Goal: Obtain resource: Obtain resource

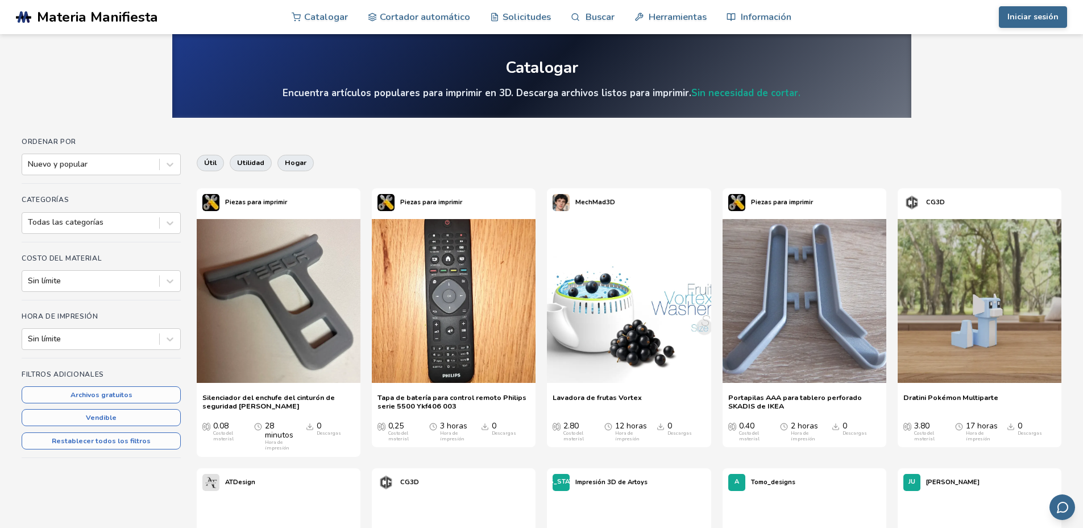
scroll to position [2, 0]
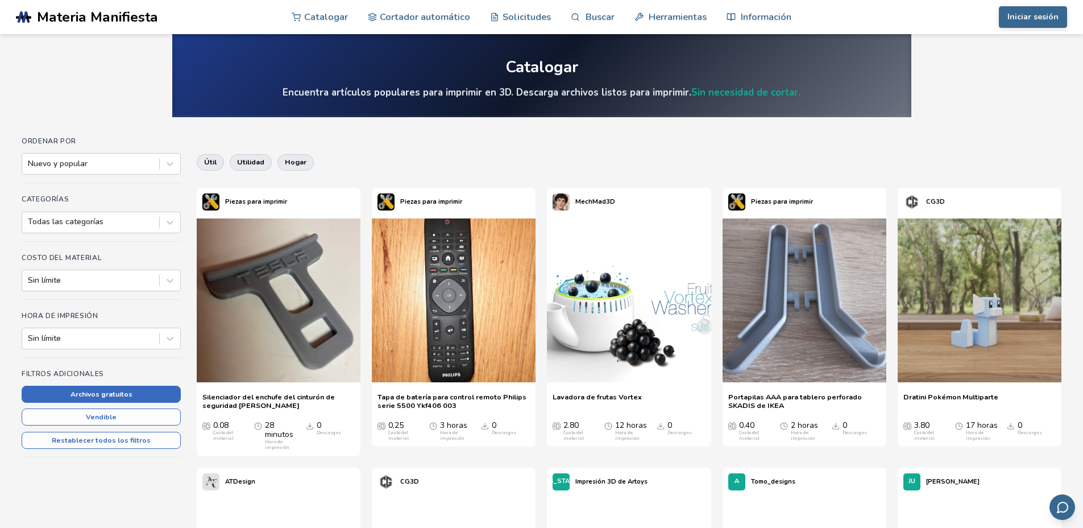
click at [92, 393] on font "Archivos gratuitos" at bounding box center [102, 393] width 62 height 9
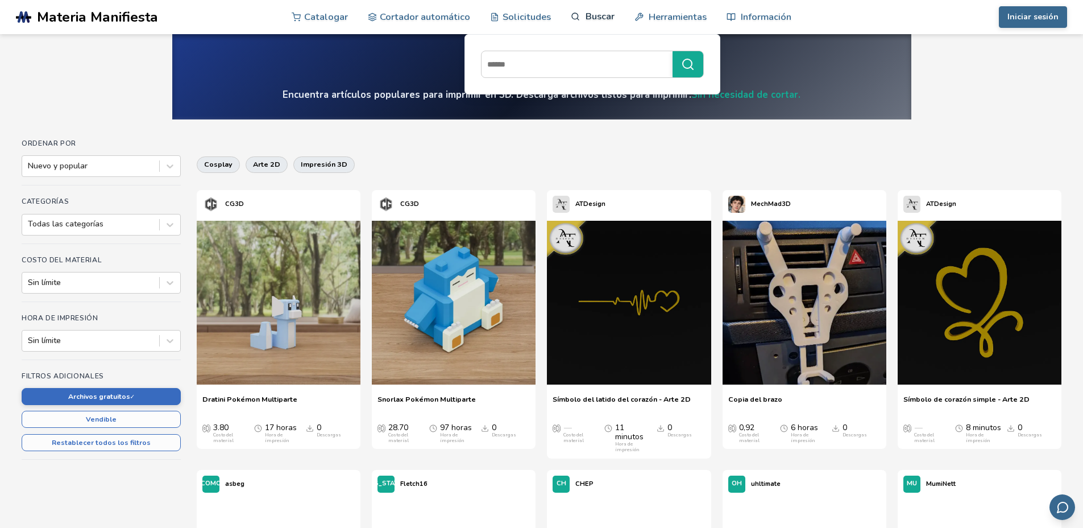
click at [575, 18] on icon at bounding box center [576, 17] width 10 height 10
click at [515, 68] on input at bounding box center [574, 64] width 185 height 20
paste input "**********"
type input "**********"
click at [681, 68] on icon "submit" at bounding box center [688, 64] width 14 height 14
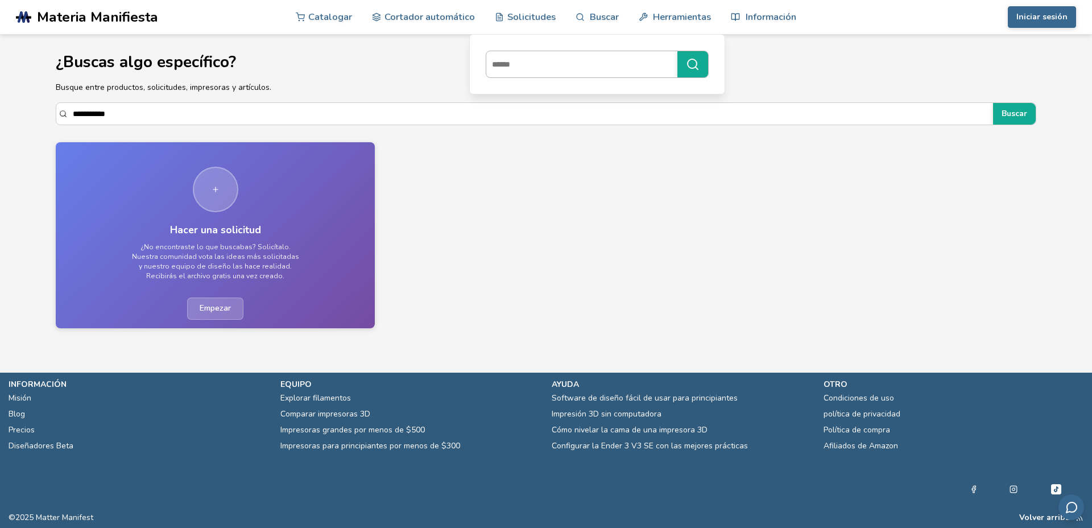
paste input "**********"
type input "**********"
click at [688, 63] on icon "submit" at bounding box center [693, 64] width 14 height 14
paste input "**********"
type input "**********"
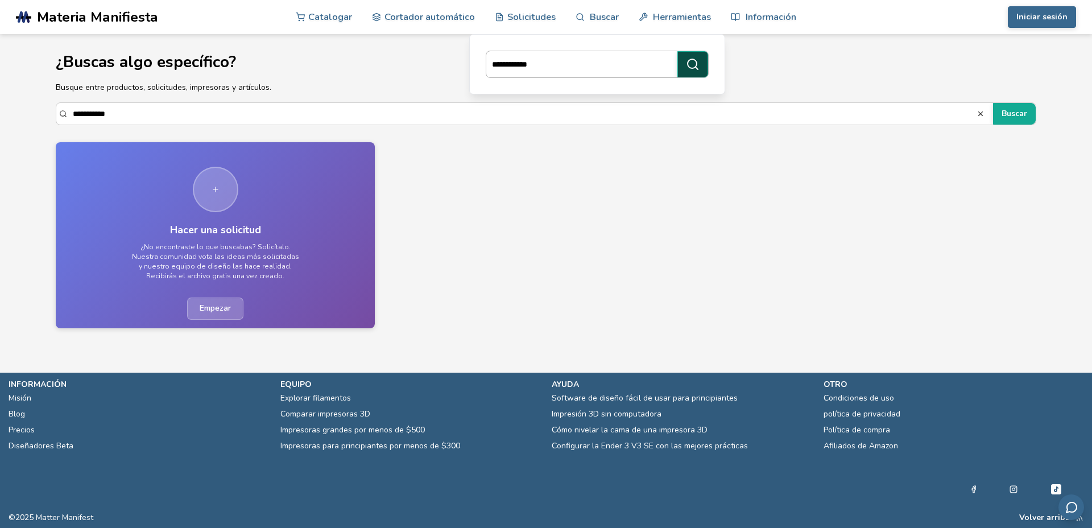
click at [689, 64] on icon "submit" at bounding box center [693, 64] width 14 height 14
drag, startPoint x: 92, startPoint y: 115, endPoint x: 54, endPoint y: 111, distance: 38.2
click at [54, 111] on section "**********" at bounding box center [545, 185] width 1023 height 302
type input "*****"
click at [993, 103] on button "Buscar" at bounding box center [1014, 114] width 43 height 22
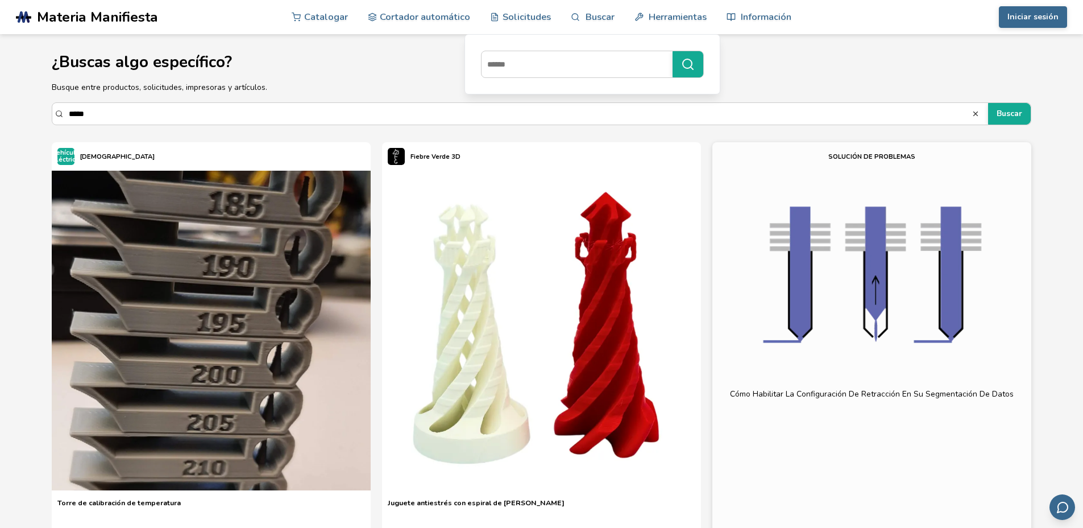
click at [71, 20] on font "Materia Manifiesta" at bounding box center [97, 16] width 121 height 19
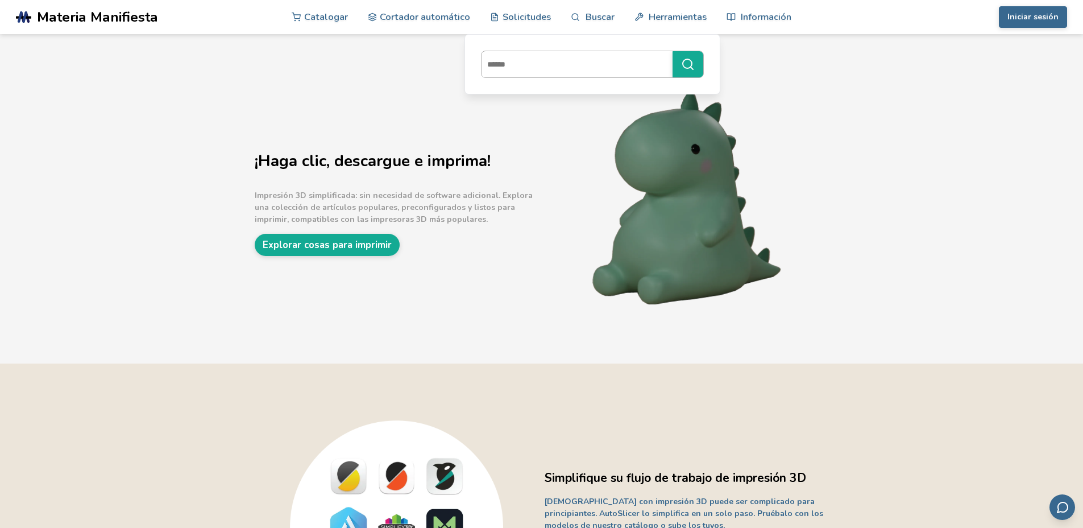
click at [516, 67] on input at bounding box center [574, 64] width 185 height 20
type input "****"
click at [673, 51] on button "****" at bounding box center [688, 64] width 31 height 26
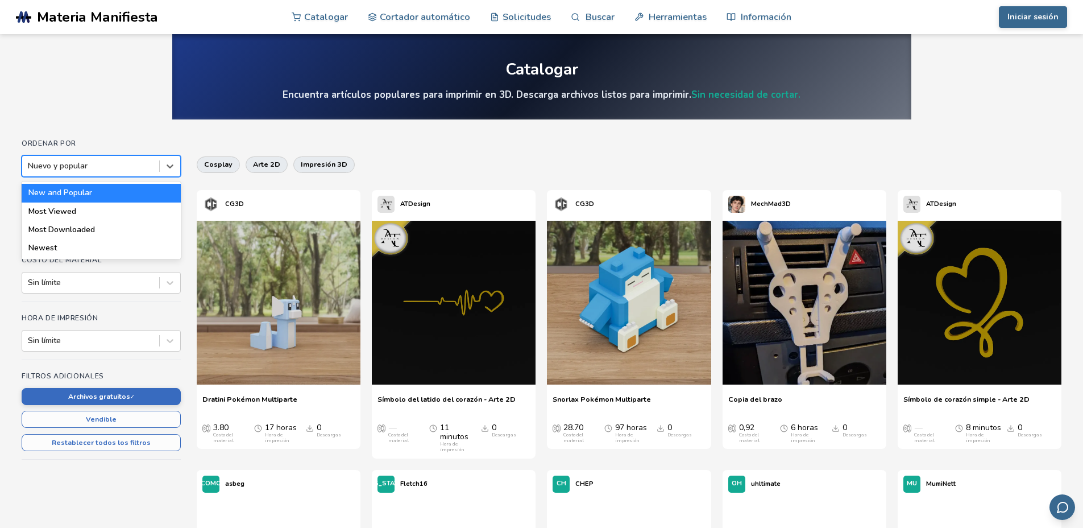
click at [109, 165] on div at bounding box center [91, 165] width 126 height 11
click at [77, 212] on div "Más vistos" at bounding box center [101, 211] width 159 height 18
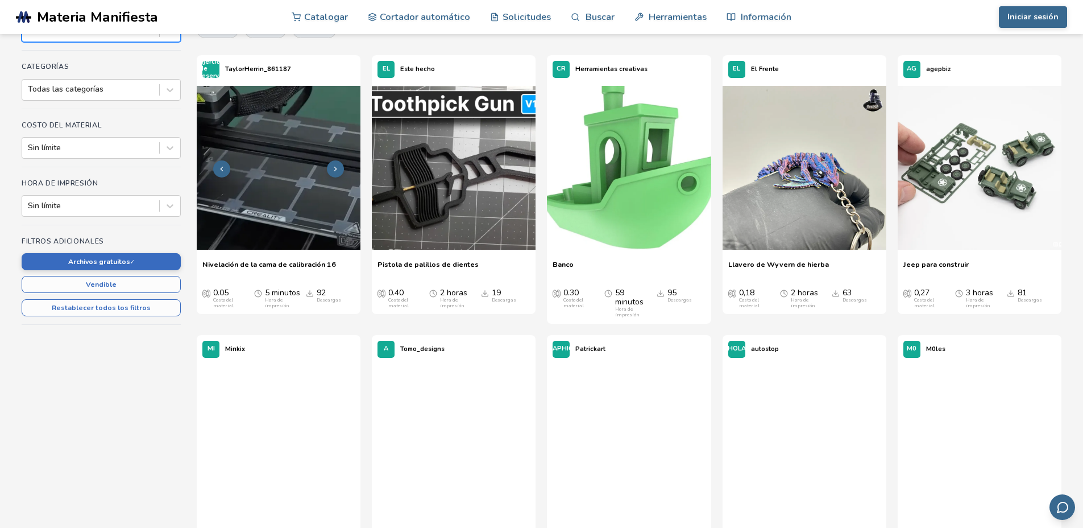
scroll to position [139, 0]
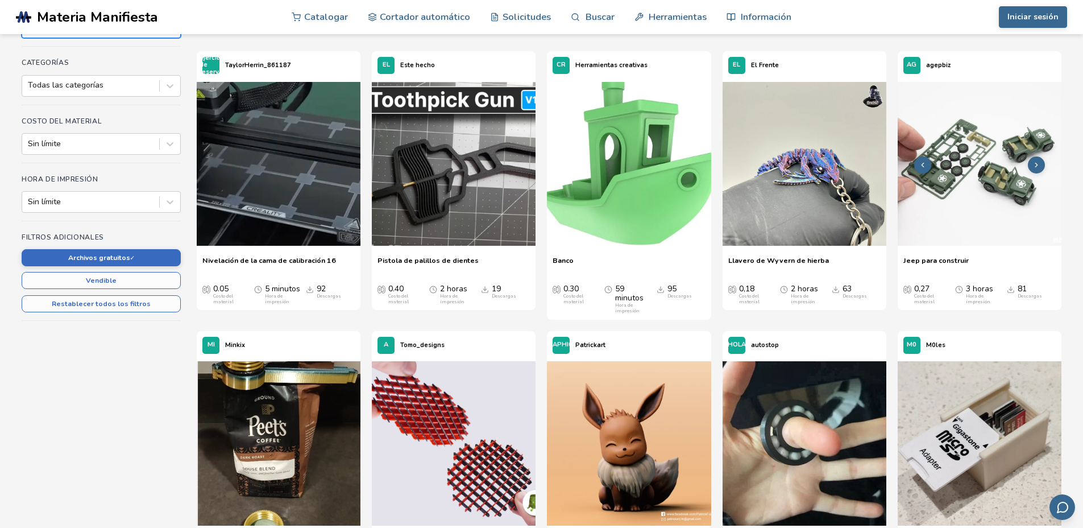
click at [998, 194] on img at bounding box center [980, 164] width 164 height 164
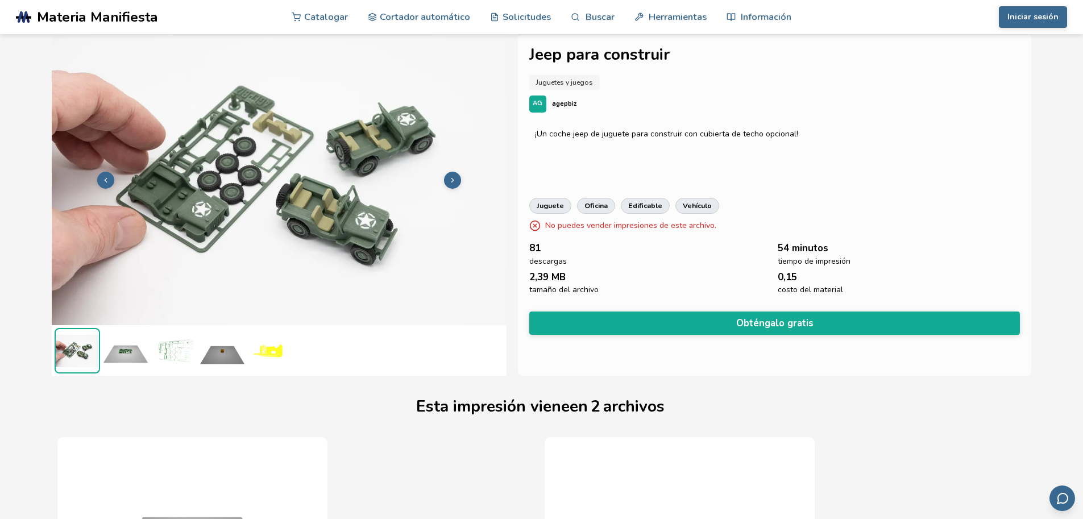
scroll to position [0, 5]
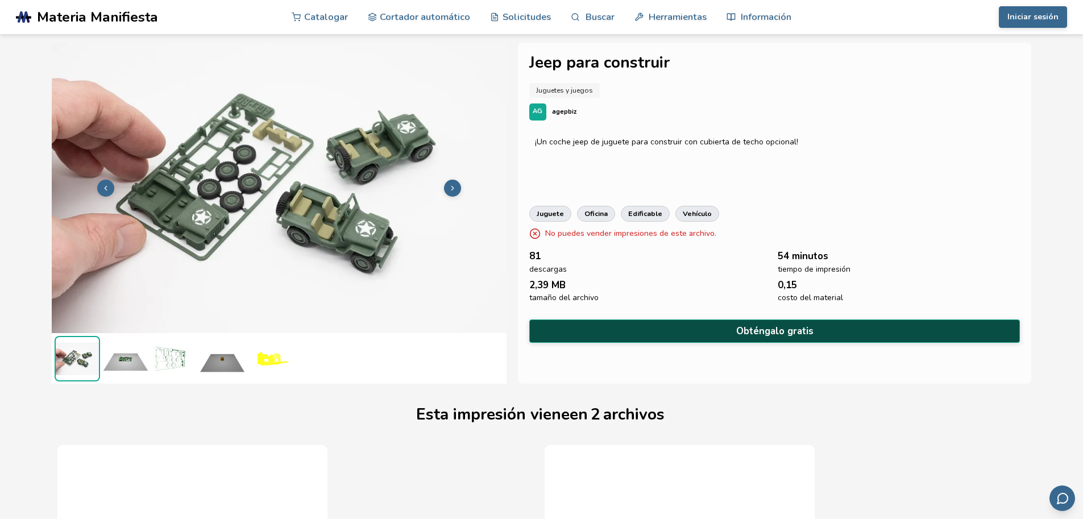
click at [747, 330] on font "Obténgalo gratis" at bounding box center [774, 331] width 77 height 13
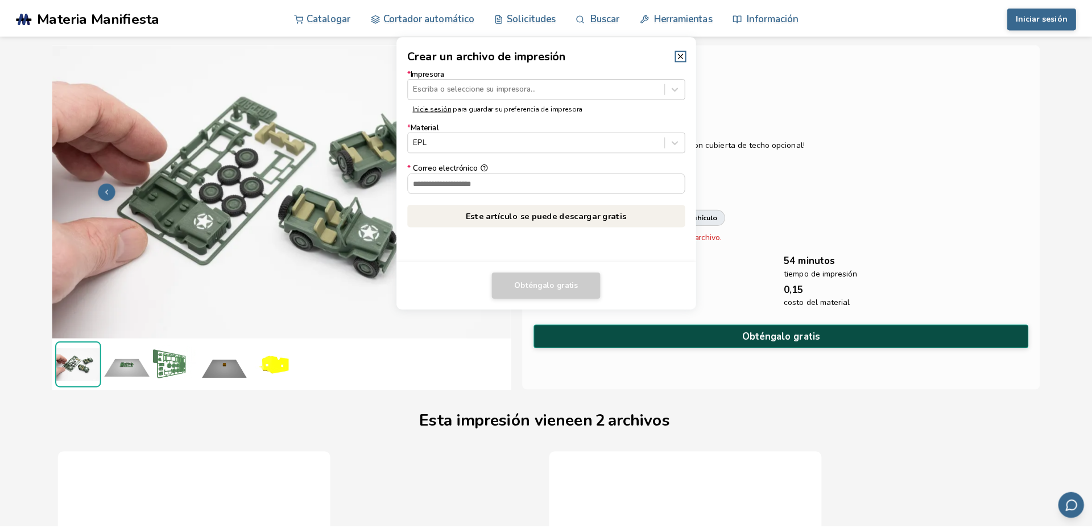
scroll to position [0, 0]
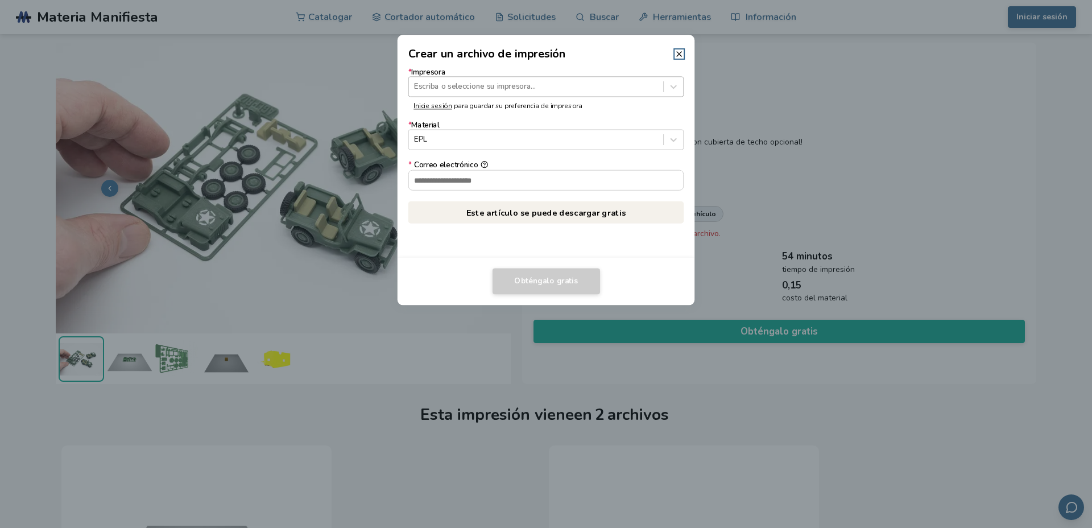
click at [466, 85] on div at bounding box center [535, 86] width 243 height 11
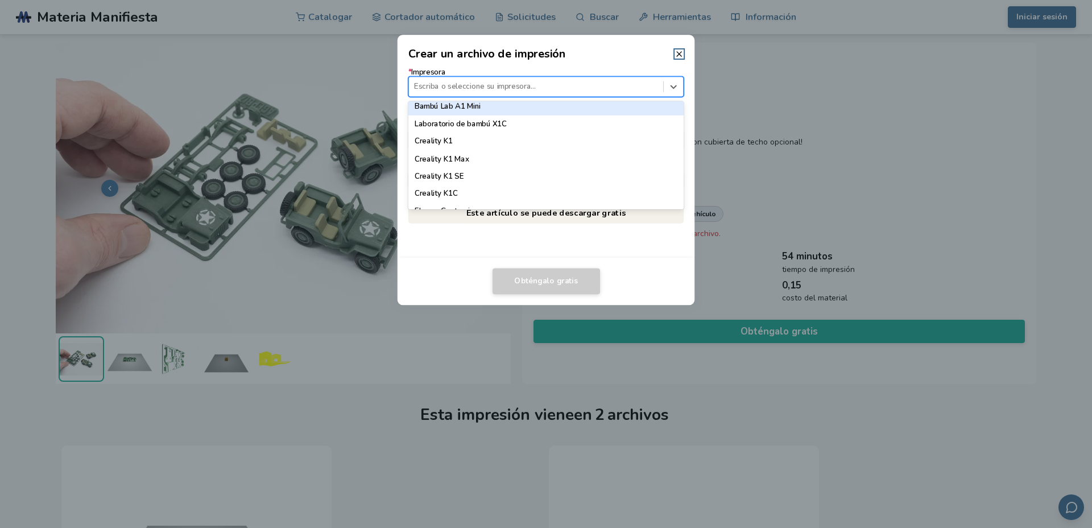
scroll to position [366, 0]
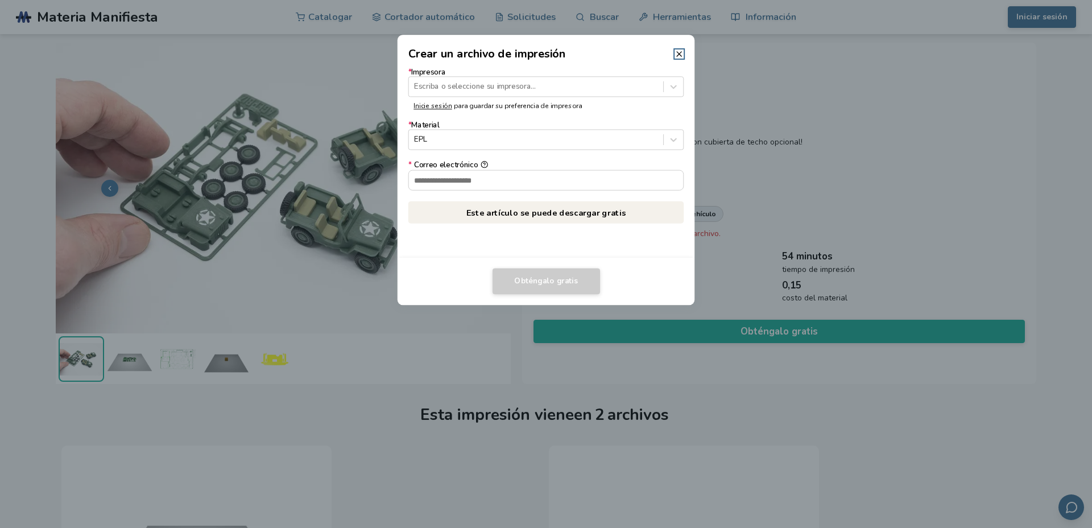
click at [450, 248] on div "* Impresora Escriba o seleccione su impresora... Inicie sesión para guardar su …" at bounding box center [545, 159] width 297 height 195
click at [441, 181] on input "* Correo electrónico" at bounding box center [546, 179] width 275 height 19
type input "**********"
click at [470, 89] on div at bounding box center [535, 86] width 243 height 11
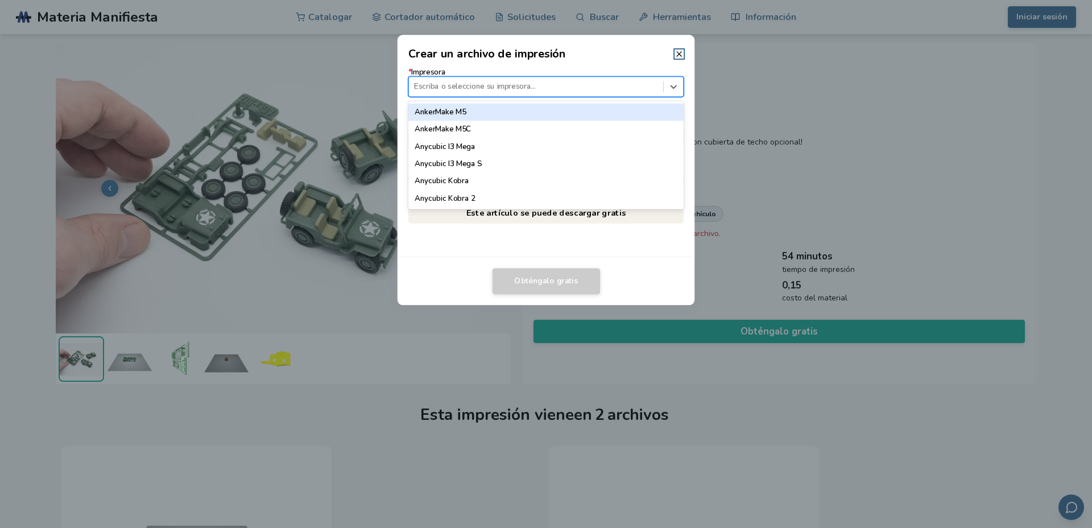
click at [463, 111] on font "AnkerMake M5" at bounding box center [439, 111] width 51 height 10
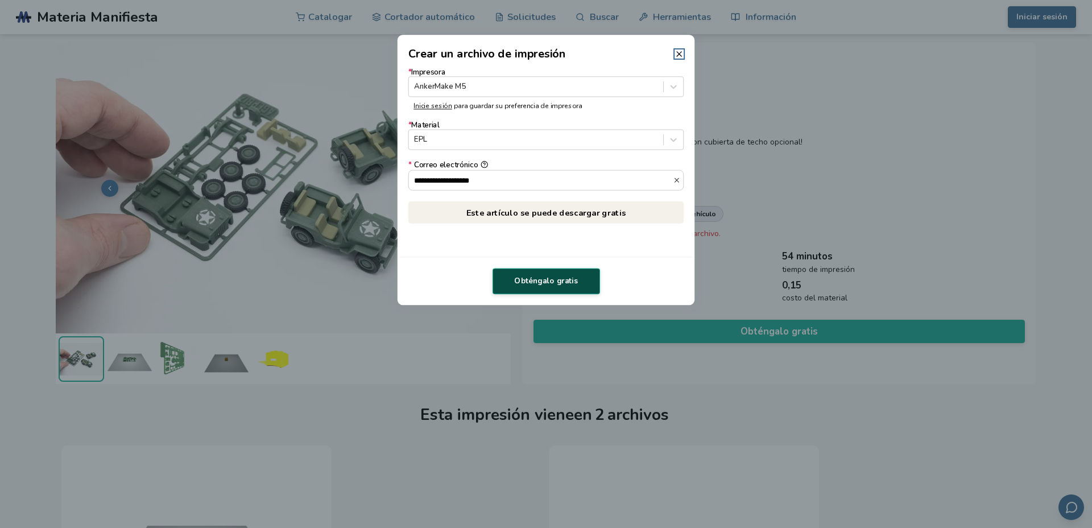
click at [536, 283] on font "Obténgalo gratis" at bounding box center [545, 281] width 63 height 10
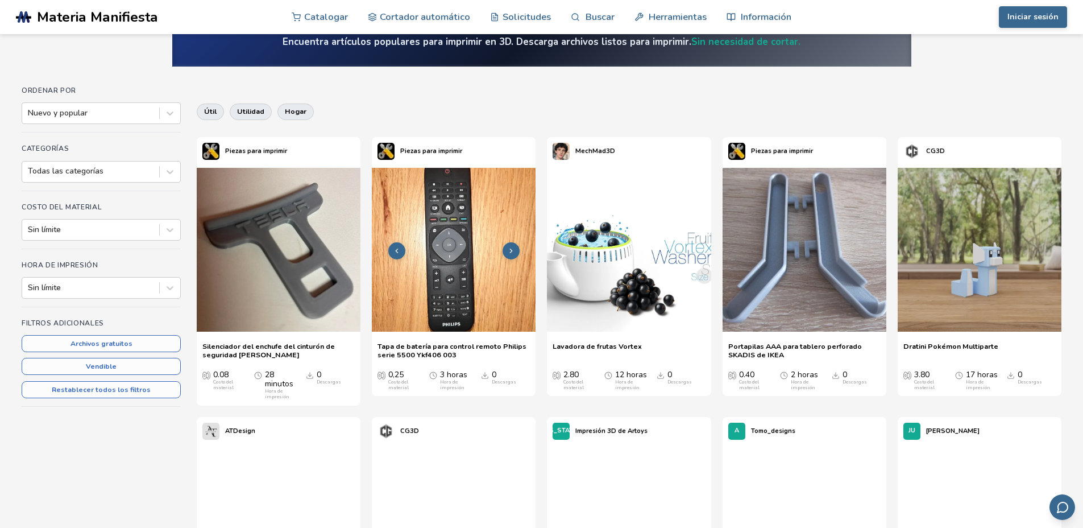
scroll to position [110, 0]
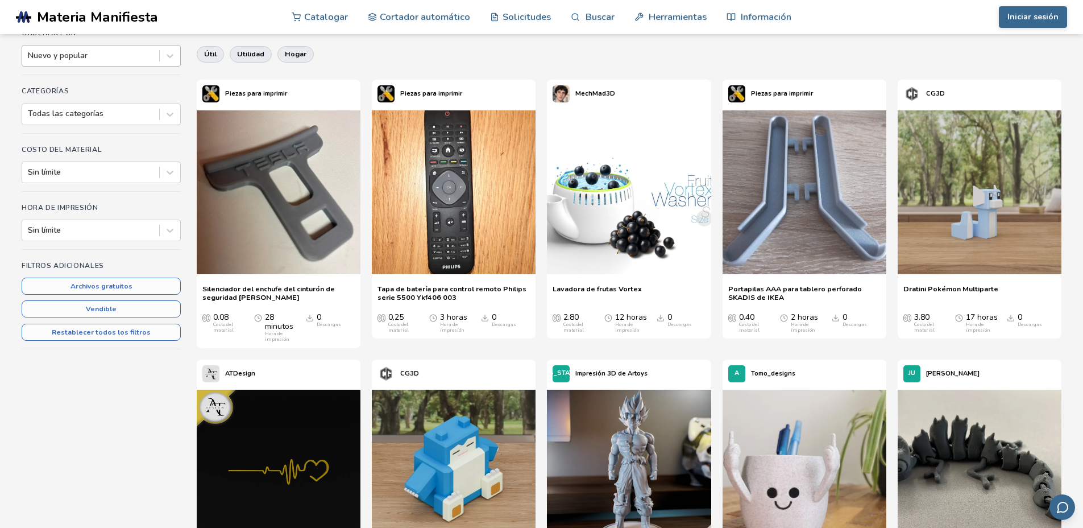
click at [105, 58] on div at bounding box center [91, 55] width 126 height 11
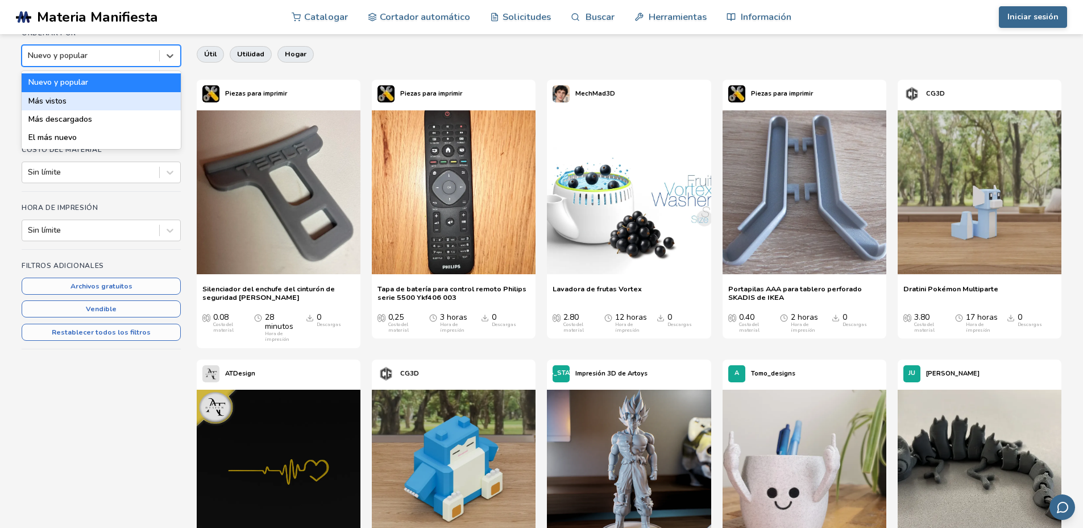
click at [75, 104] on div "Más vistos" at bounding box center [101, 101] width 159 height 18
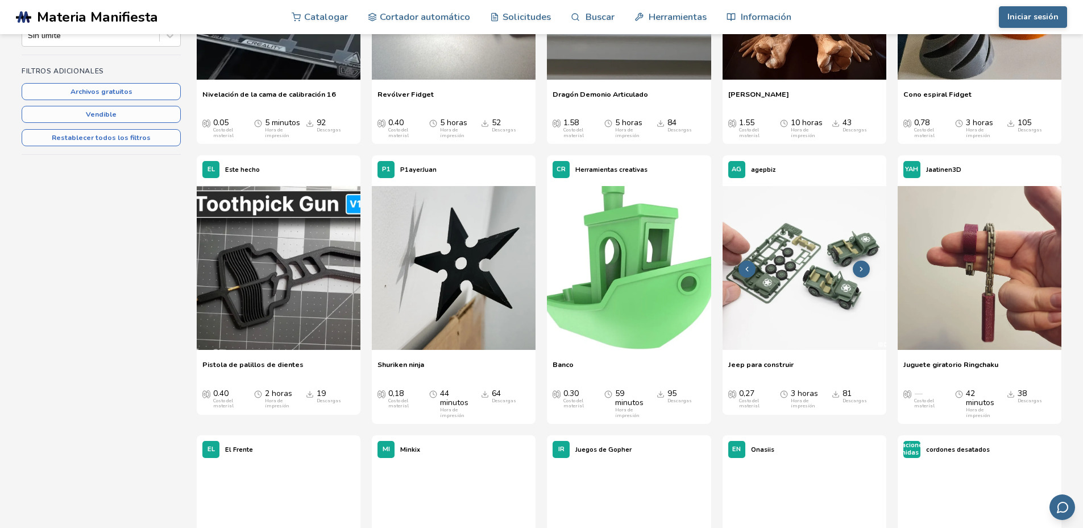
scroll to position [318, 0]
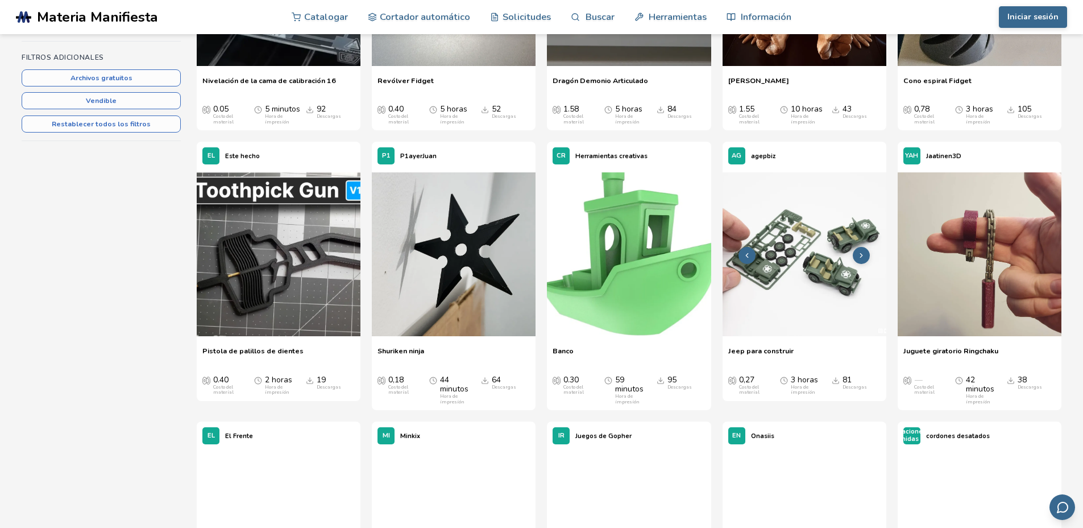
click at [801, 291] on img at bounding box center [805, 254] width 164 height 164
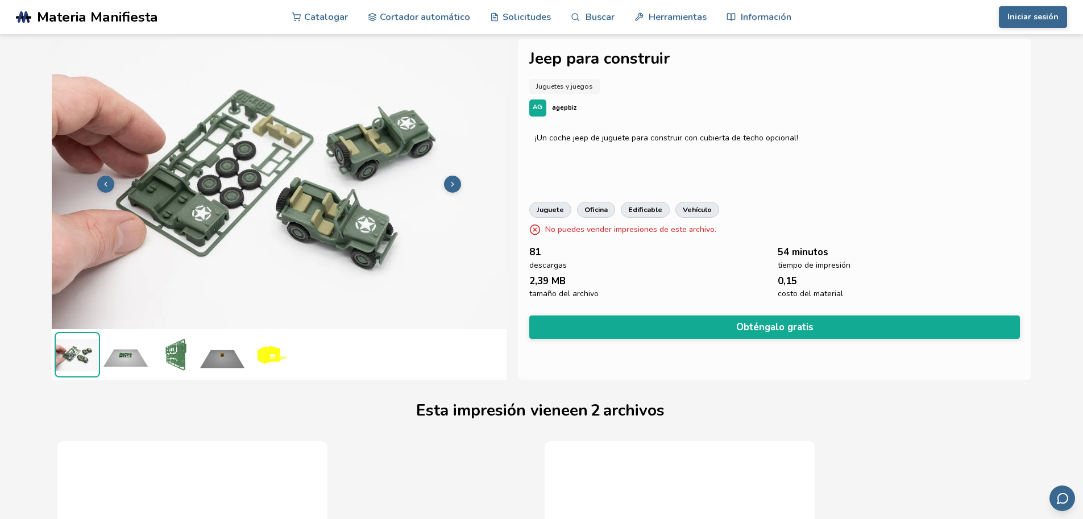
scroll to position [3, 5]
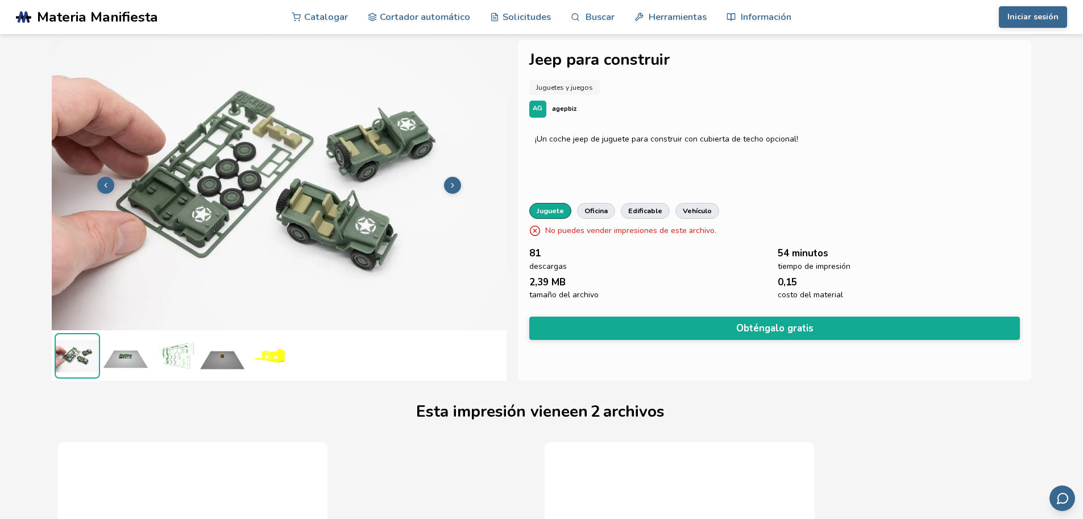
click at [549, 213] on font "juguete" at bounding box center [550, 211] width 27 height 10
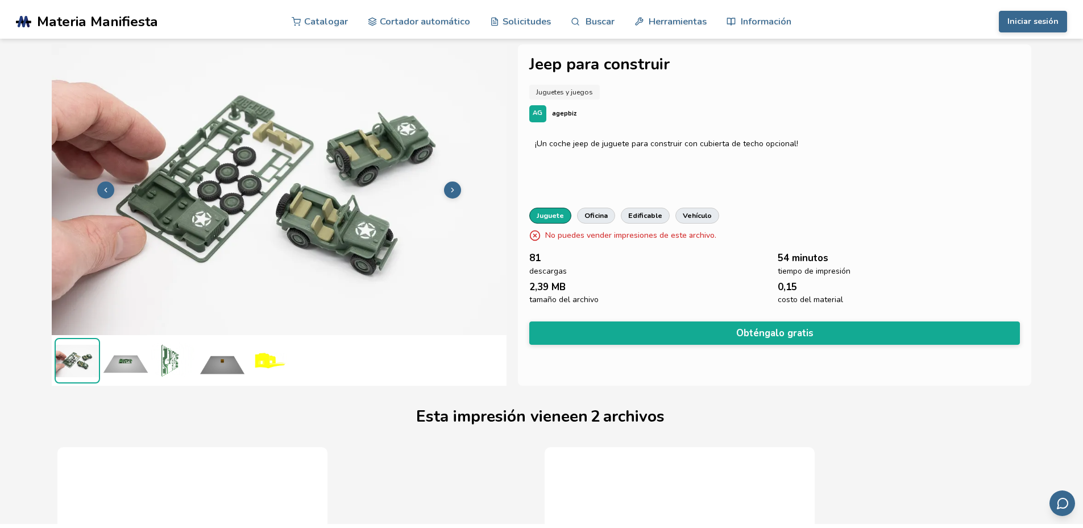
scroll to position [3, 0]
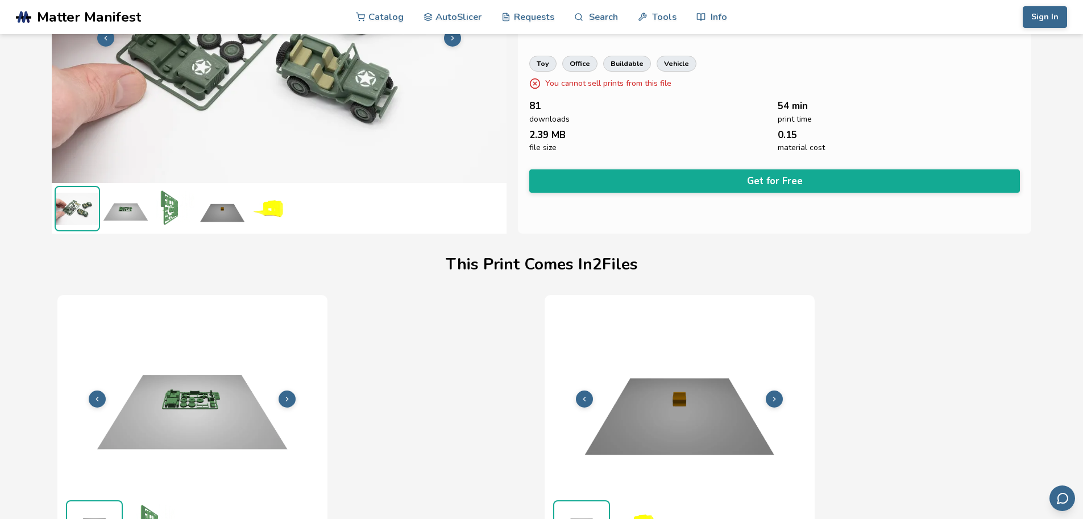
scroll to position [151, 5]
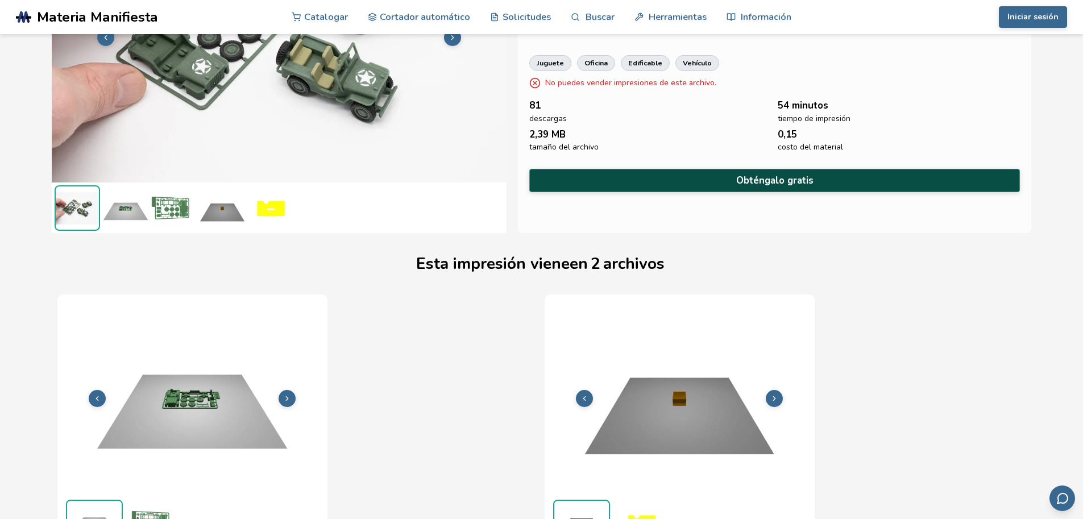
click at [728, 174] on button "Obténgalo gratis" at bounding box center [774, 180] width 491 height 23
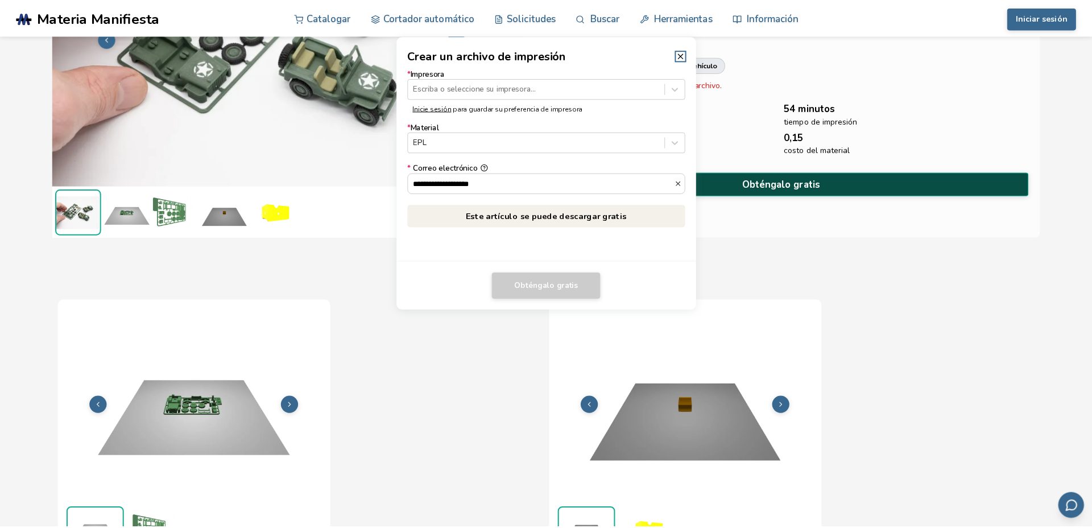
scroll to position [151, 0]
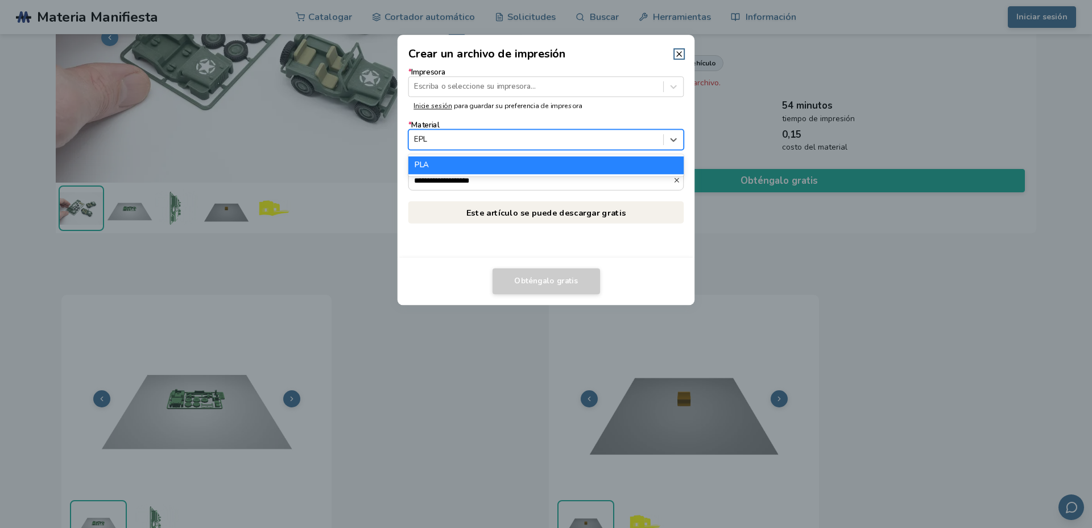
click at [461, 136] on div at bounding box center [535, 139] width 243 height 11
click at [461, 160] on div "EPL" at bounding box center [546, 164] width 276 height 17
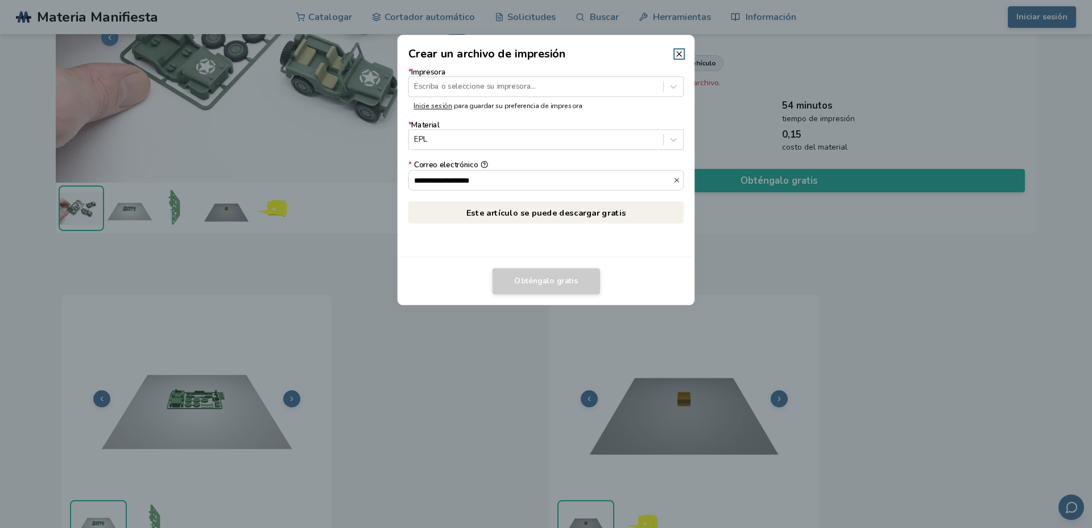
click at [429, 106] on font "Inicie sesión" at bounding box center [432, 105] width 38 height 9
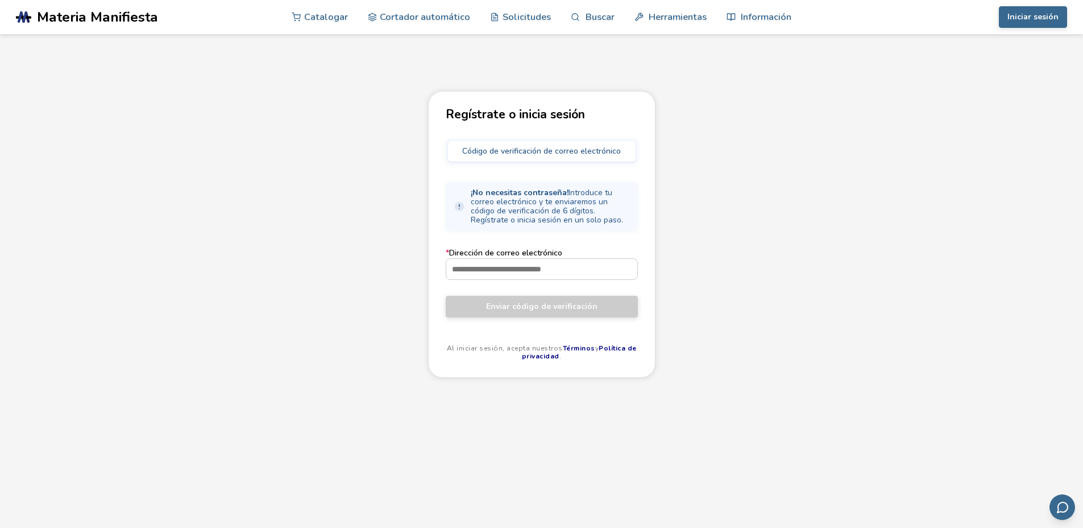
click at [504, 152] on font "Código de verificación de correo electrónico" at bounding box center [541, 151] width 159 height 11
click at [472, 271] on input "* Dirección de correo electrónico" at bounding box center [541, 269] width 191 height 20
type input "**********"
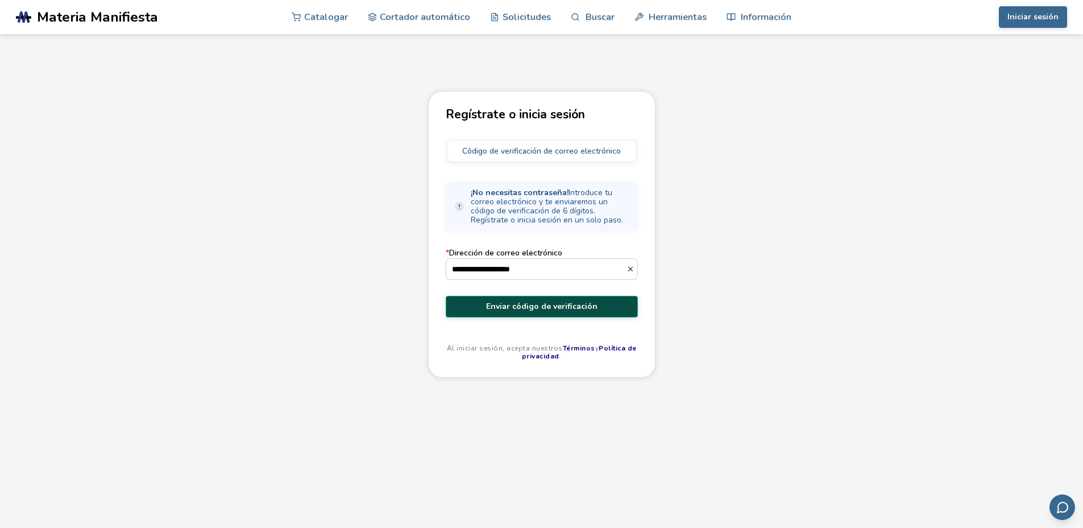
click at [517, 309] on font "Enviar código de verificación" at bounding box center [541, 306] width 111 height 11
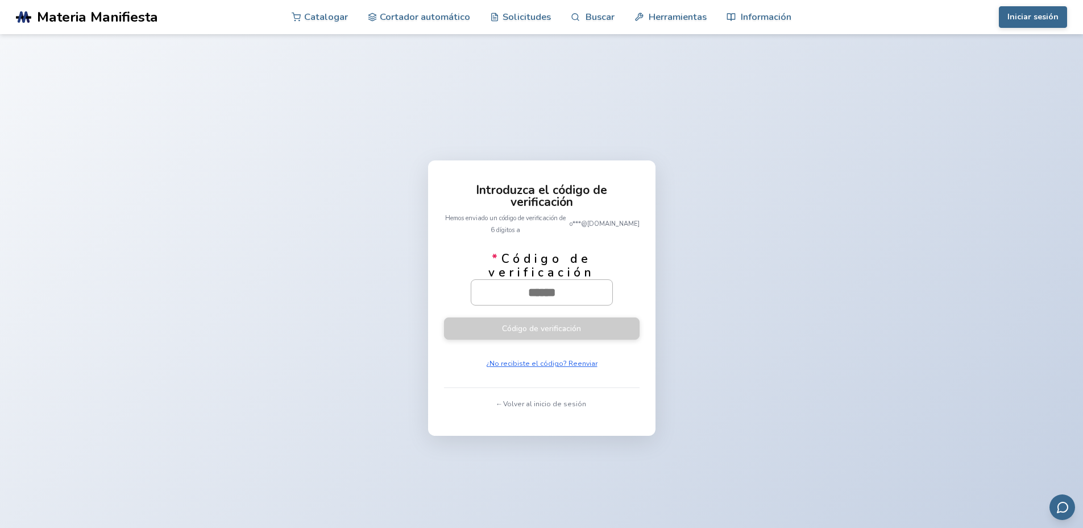
paste input "******"
type input "******"
click at [545, 322] on font "Código de verificación" at bounding box center [541, 327] width 79 height 11
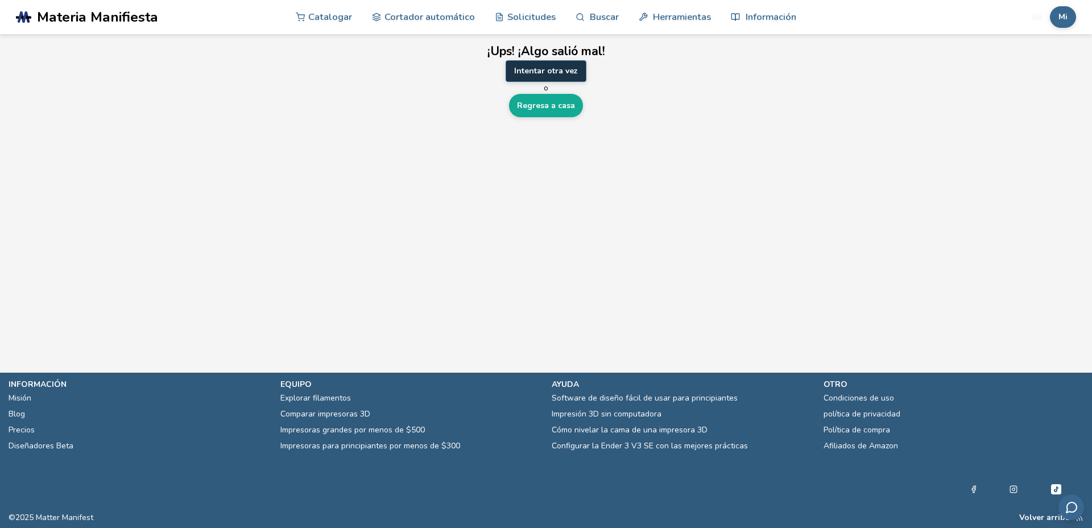
click at [548, 74] on font "Intentar otra vez" at bounding box center [546, 70] width 64 height 11
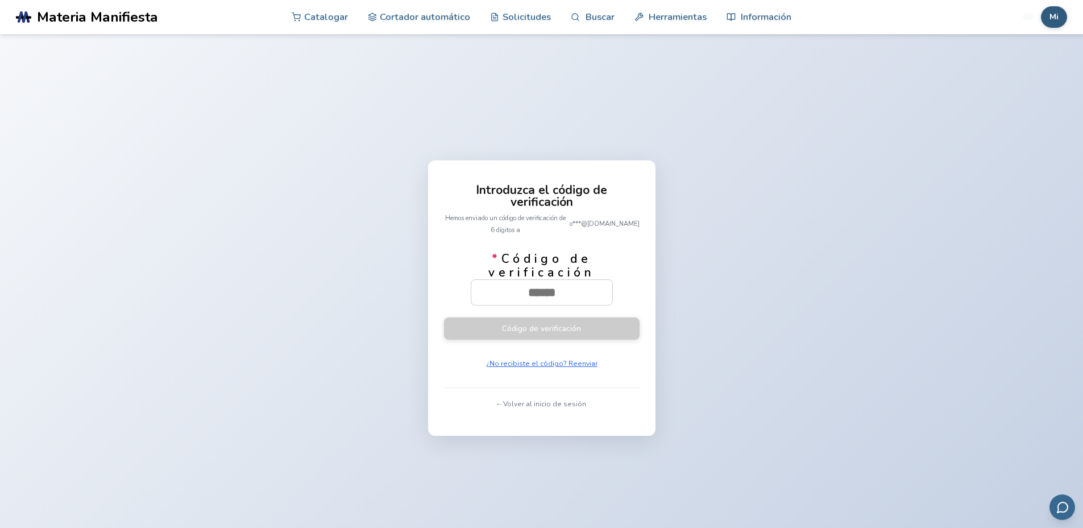
click at [1050, 19] on font "Mi" at bounding box center [1054, 16] width 9 height 11
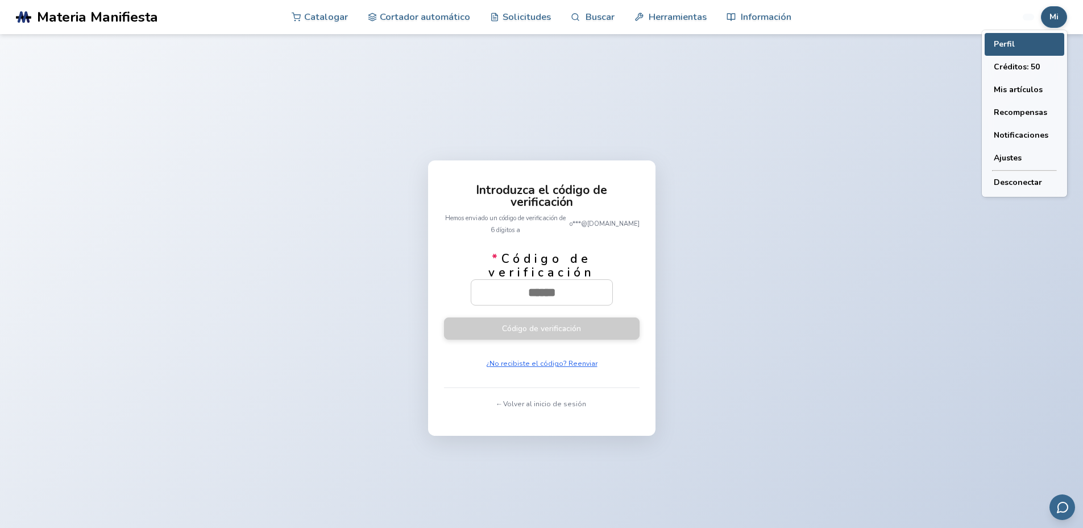
click at [1019, 49] on button "Perfil" at bounding box center [1025, 44] width 80 height 23
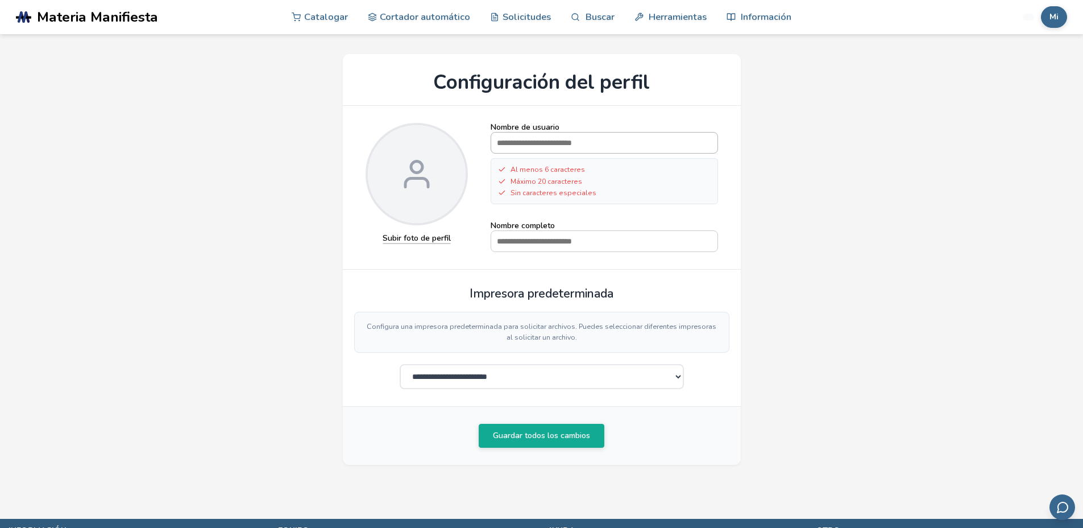
click at [524, 143] on input "Nombre de usuario" at bounding box center [604, 142] width 226 height 20
click at [548, 146] on input "Nombre de usuario" at bounding box center [604, 142] width 226 height 20
type input "**********"
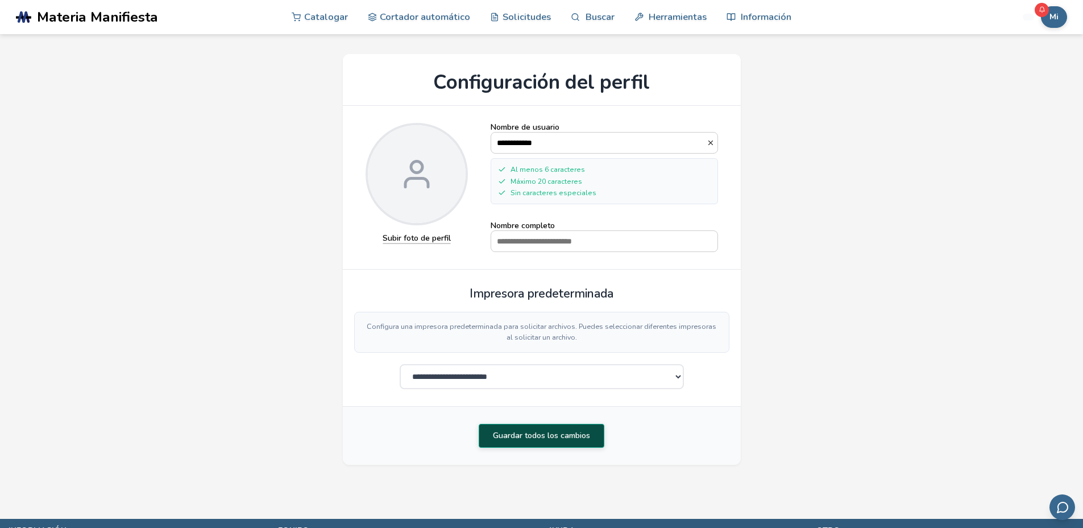
click at [533, 439] on font "Guardar todos los cambios" at bounding box center [541, 435] width 97 height 11
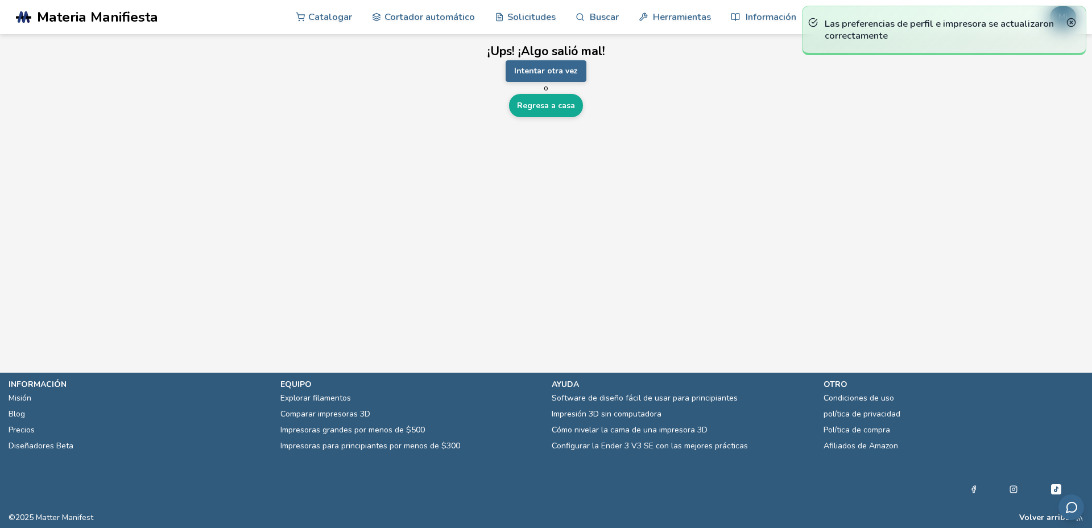
drag, startPoint x: 722, startPoint y: 188, endPoint x: 705, endPoint y: 172, distance: 22.9
click at [722, 188] on main "¡Ups! ¡Algo salió mal! Intentar otra vez o Regresa a casa" at bounding box center [546, 169] width 1092 height 338
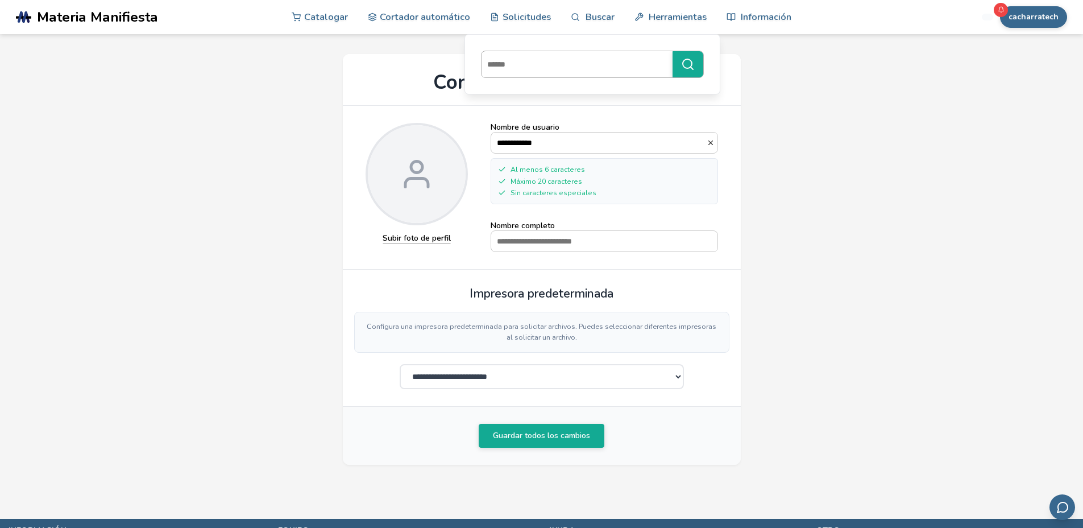
click at [512, 64] on input at bounding box center [574, 64] width 185 height 20
type input "****"
click at [673, 51] on button "****" at bounding box center [688, 64] width 31 height 26
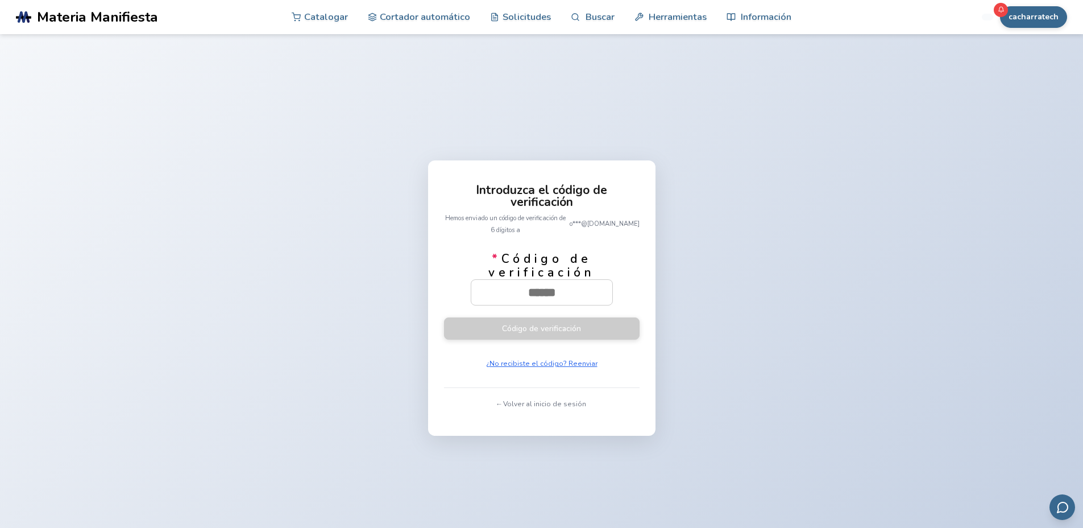
click at [72, 15] on font "Materia Manifiesta" at bounding box center [97, 16] width 121 height 19
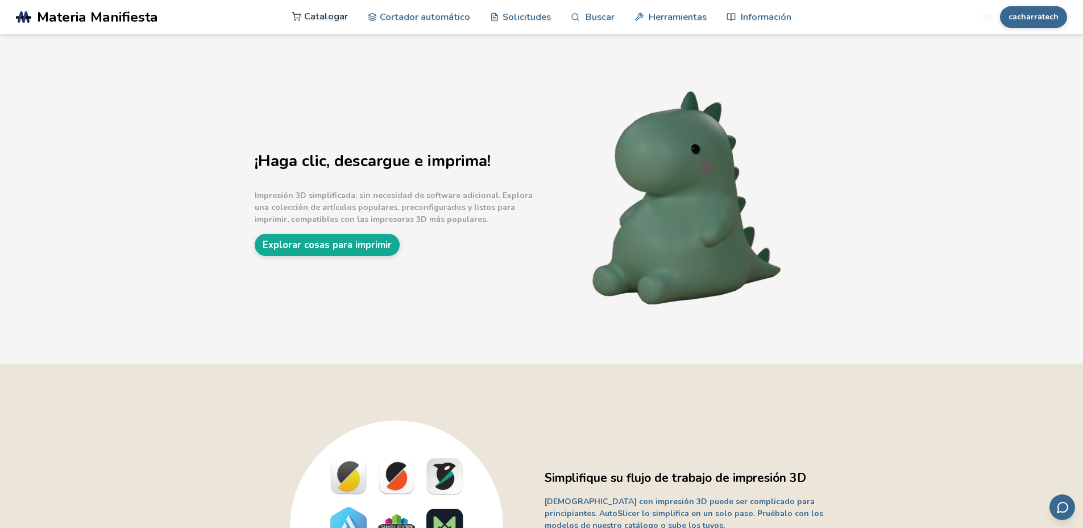
click at [338, 18] on font "Catalogar" at bounding box center [326, 16] width 44 height 13
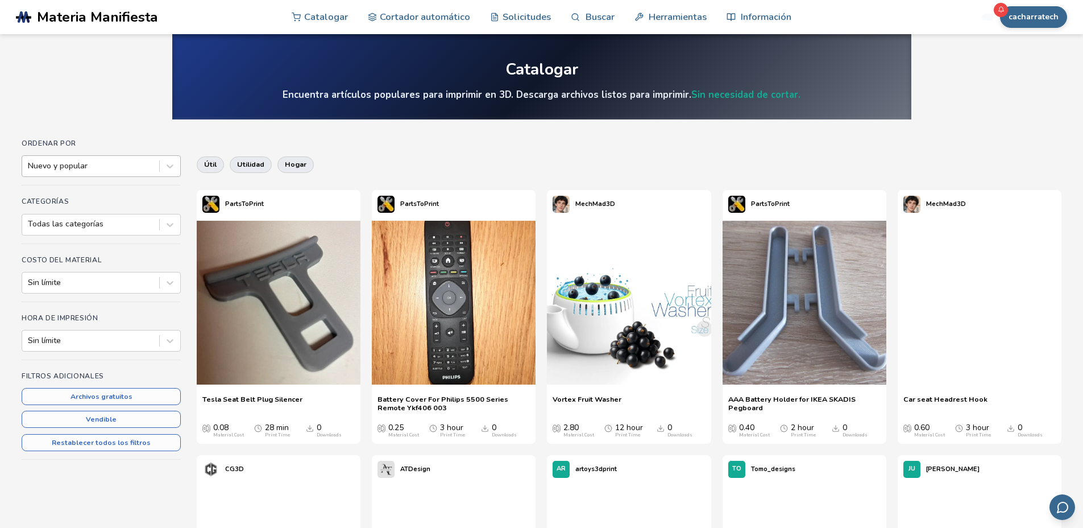
click at [138, 170] on div at bounding box center [91, 165] width 126 height 11
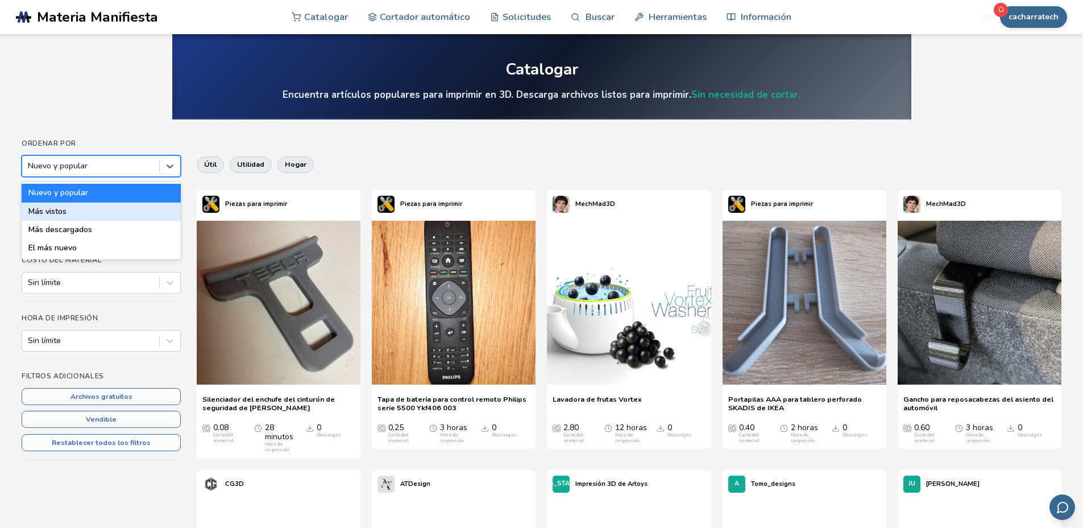
click at [52, 210] on font "Más vistos" at bounding box center [47, 211] width 38 height 11
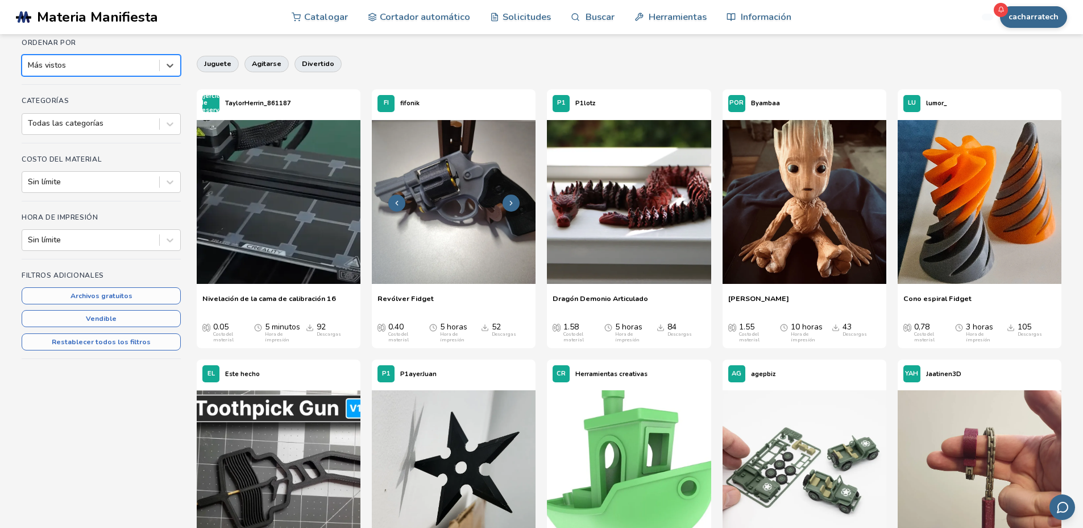
scroll to position [368, 0]
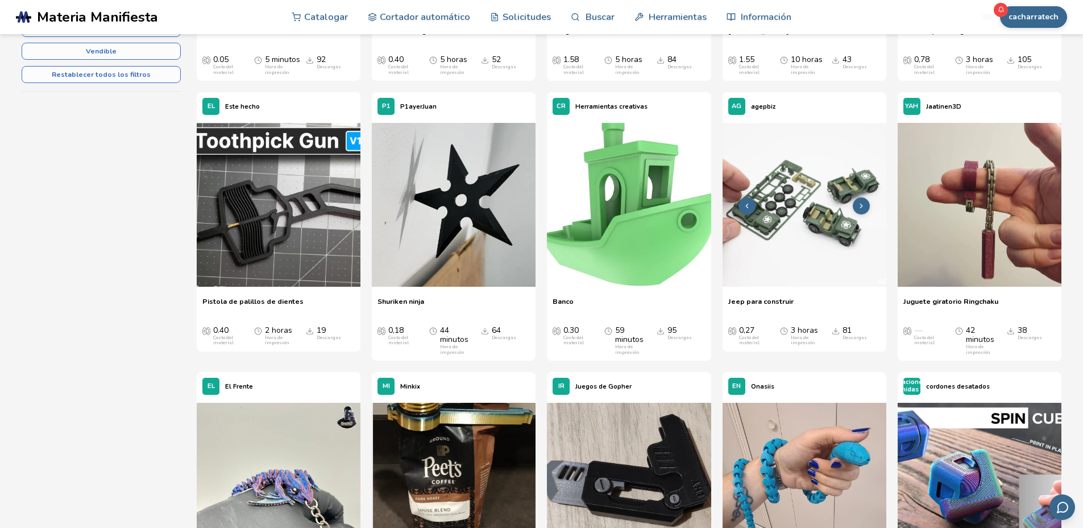
click at [824, 244] on img at bounding box center [805, 205] width 164 height 164
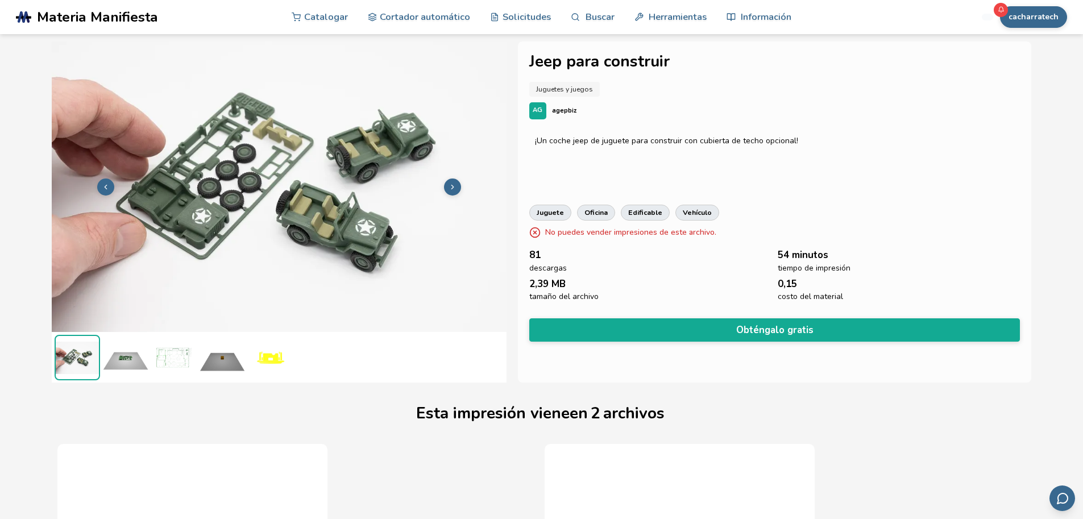
scroll to position [0, 5]
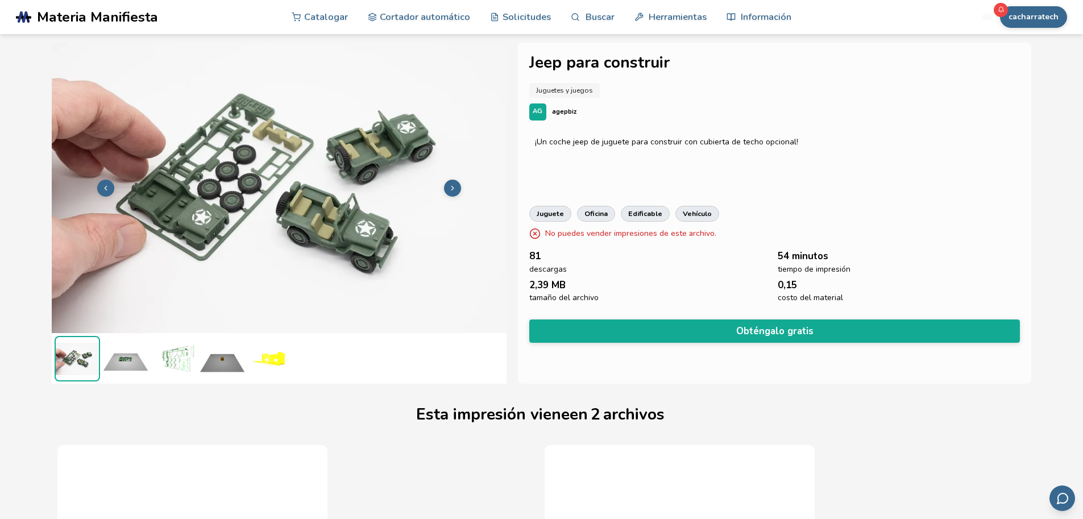
click at [651, 323] on button "Obténgalo gratis" at bounding box center [774, 331] width 491 height 23
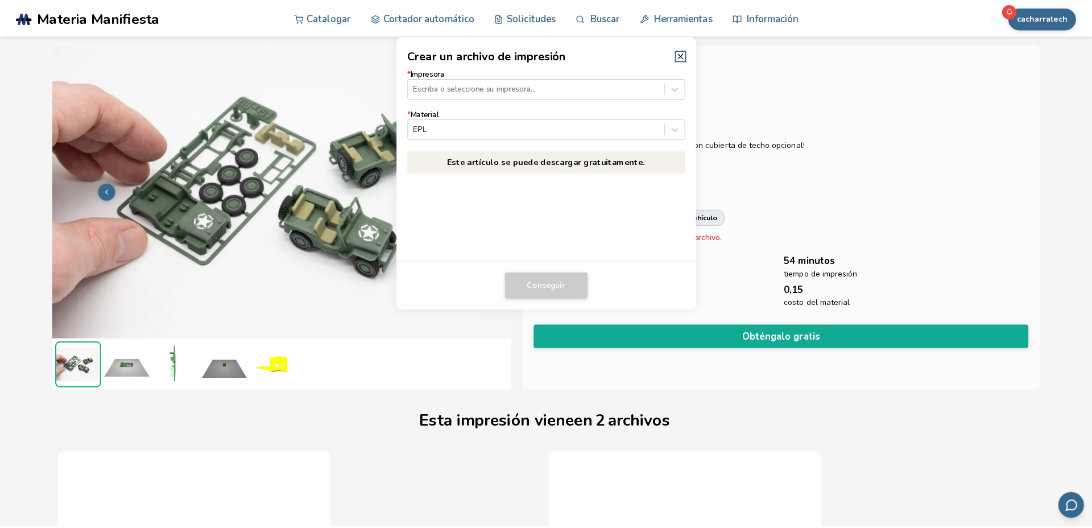
scroll to position [0, 0]
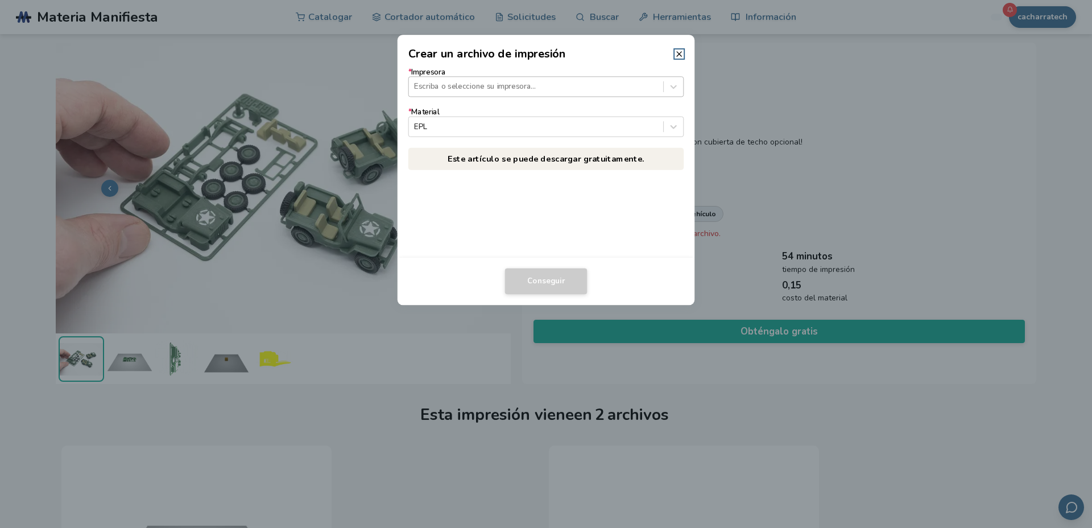
click at [454, 86] on div at bounding box center [535, 86] width 243 height 11
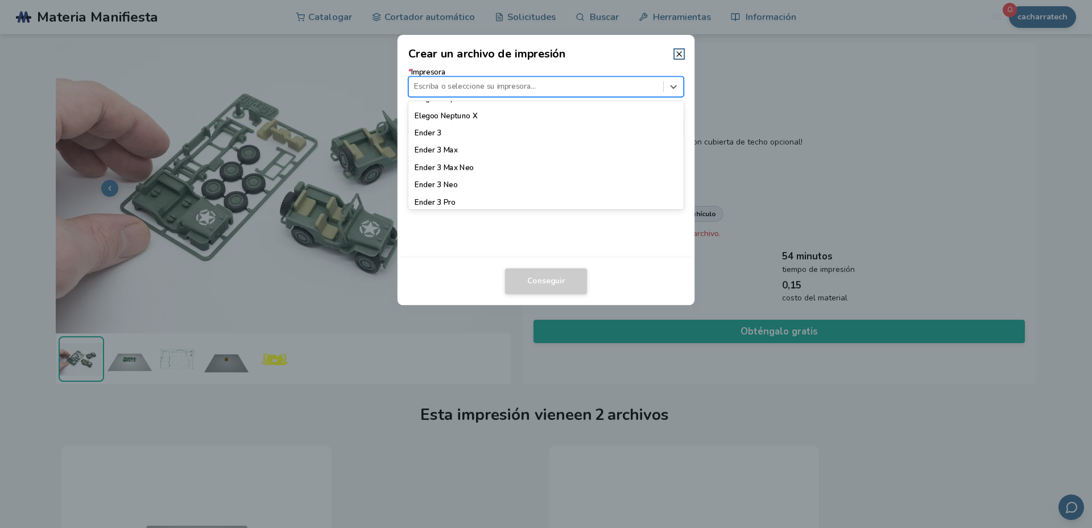
scroll to position [645, 0]
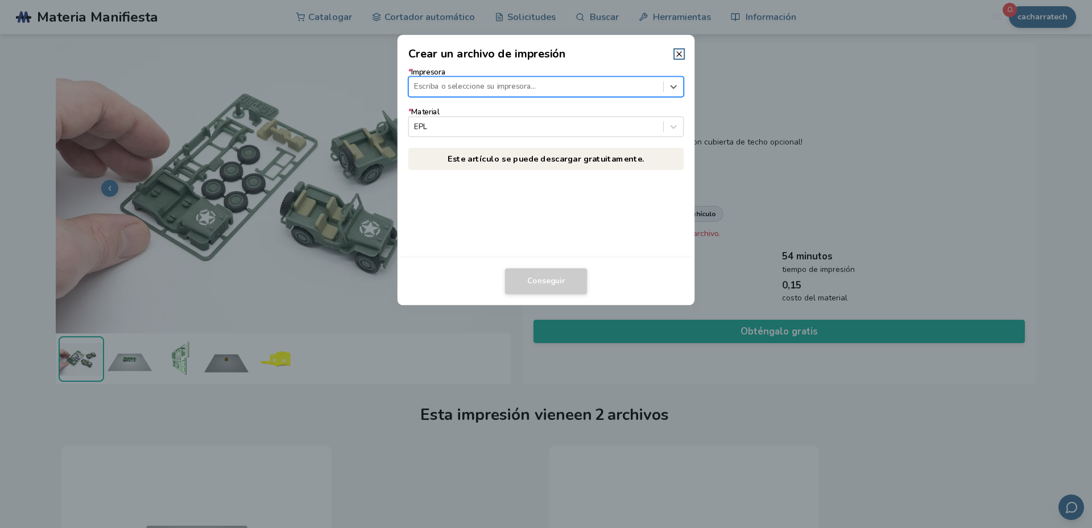
click at [420, 88] on div at bounding box center [535, 86] width 243 height 11
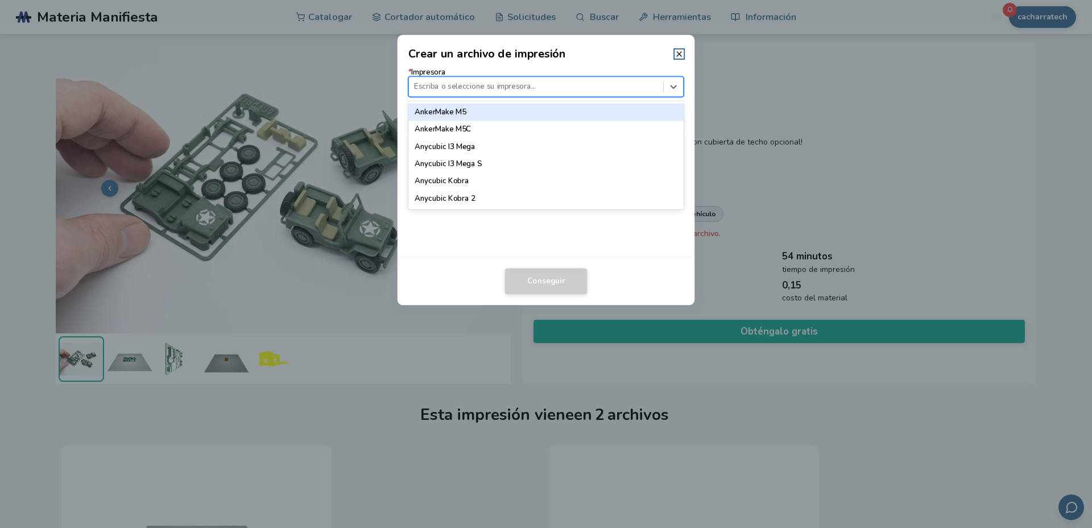
click at [428, 88] on div at bounding box center [535, 86] width 243 height 11
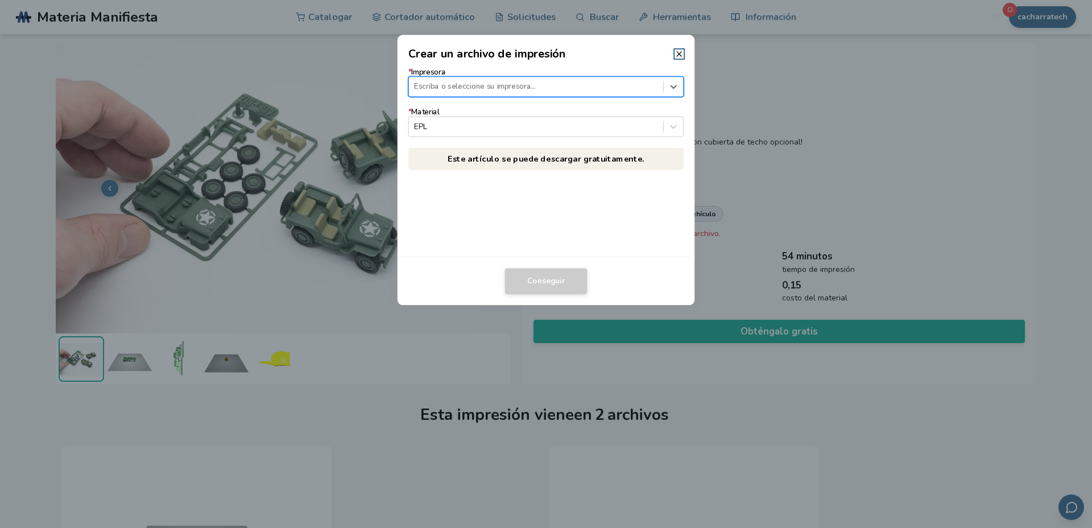
click at [426, 88] on div at bounding box center [535, 86] width 243 height 11
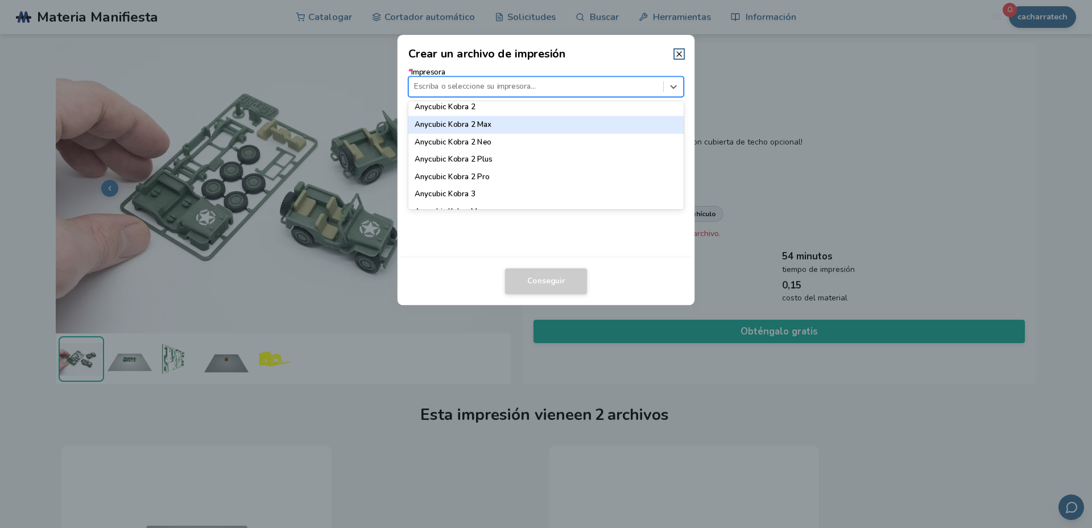
scroll to position [94, 0]
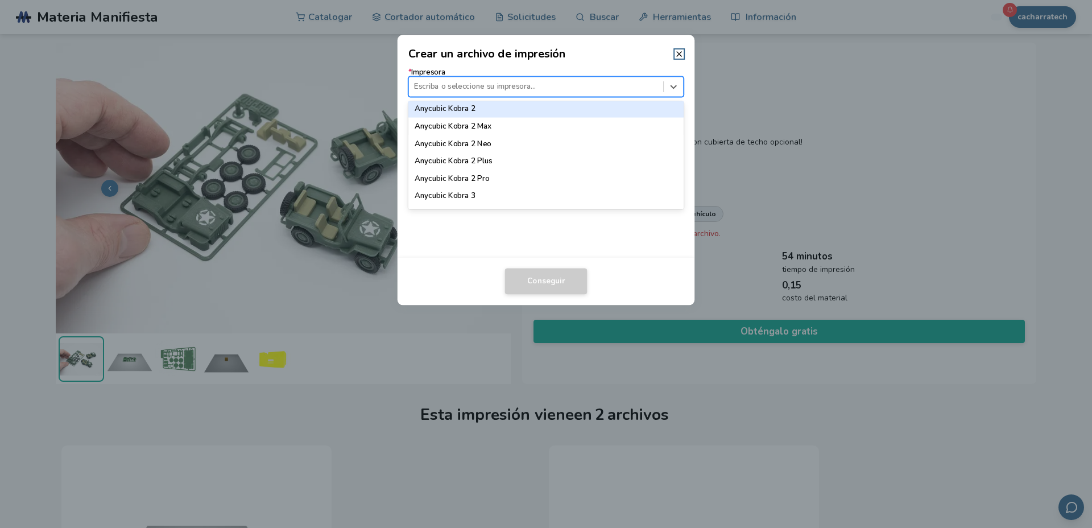
click at [454, 108] on font "Anycubic Kobra 2" at bounding box center [444, 108] width 60 height 10
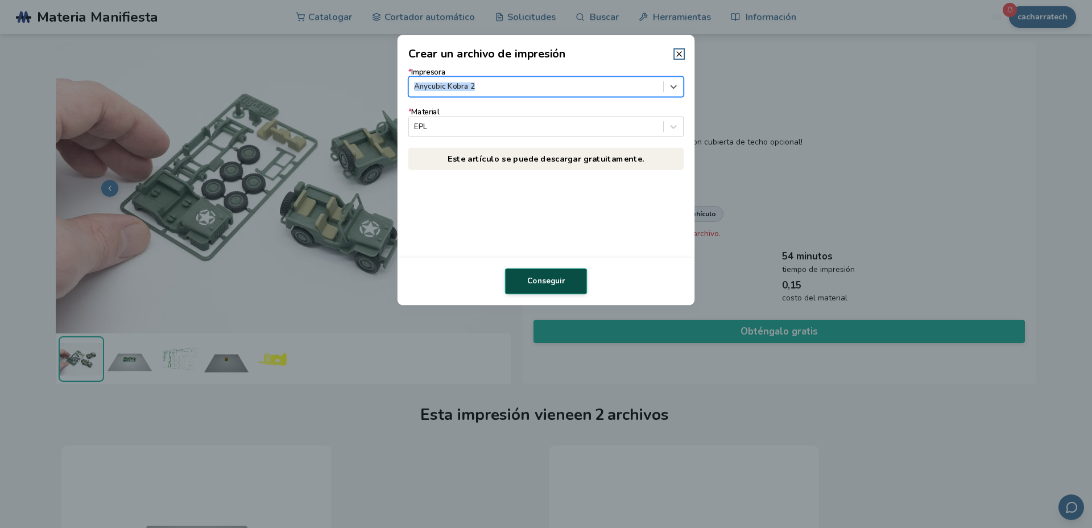
click at [549, 279] on font "Conseguir" at bounding box center [546, 281] width 38 height 10
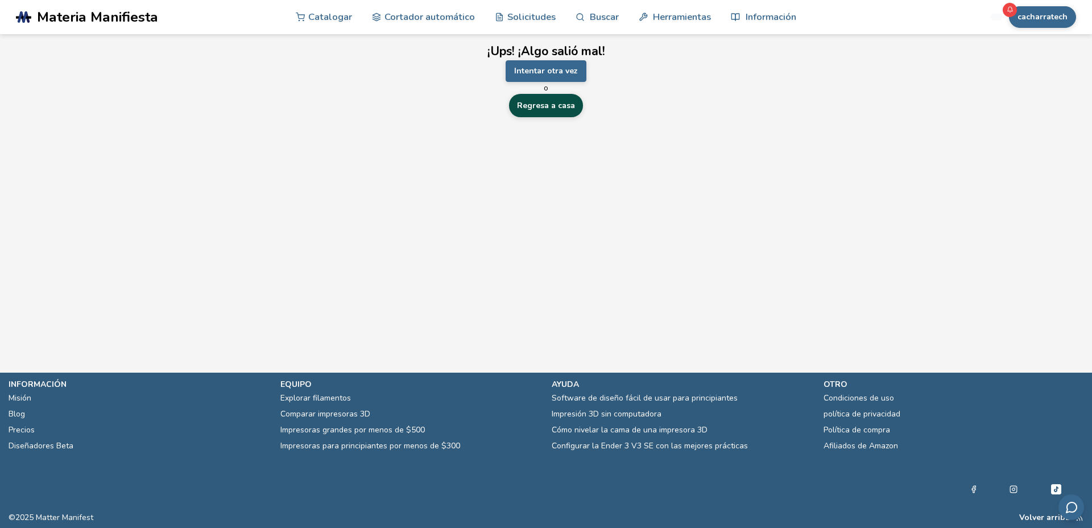
click at [542, 107] on font "Regresa a casa" at bounding box center [546, 105] width 58 height 11
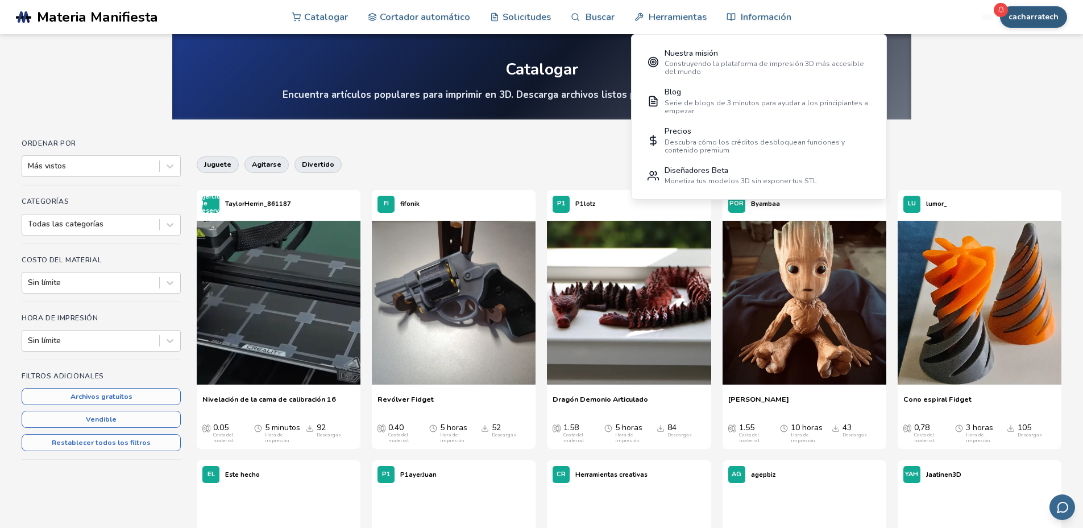
click at [1017, 17] on font "cacharratech" at bounding box center [1034, 16] width 50 height 11
click at [1031, 115] on font "Recompensas" at bounding box center [1020, 112] width 53 height 11
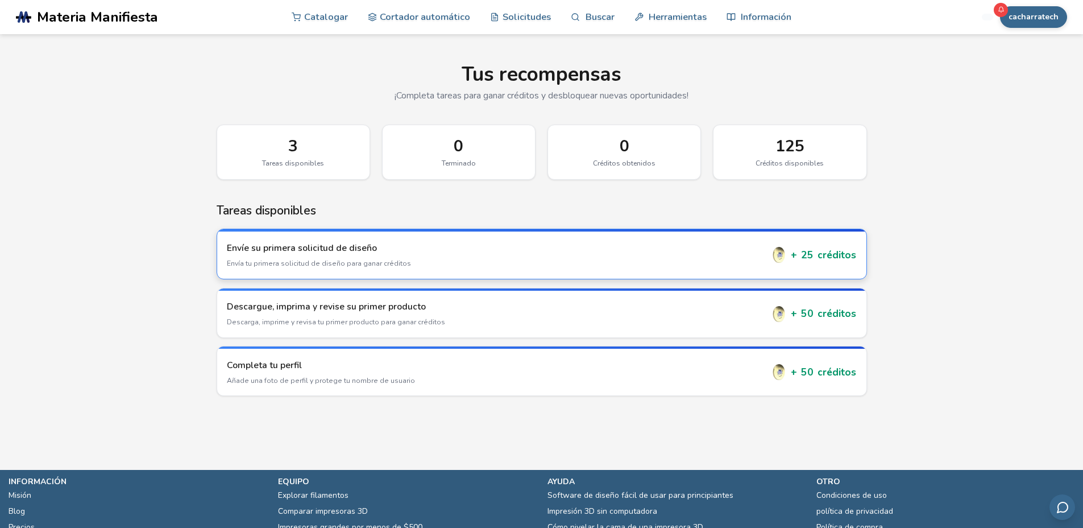
click at [612, 246] on h3 "Envíe su primera solicitud de diseño" at bounding box center [495, 248] width 536 height 13
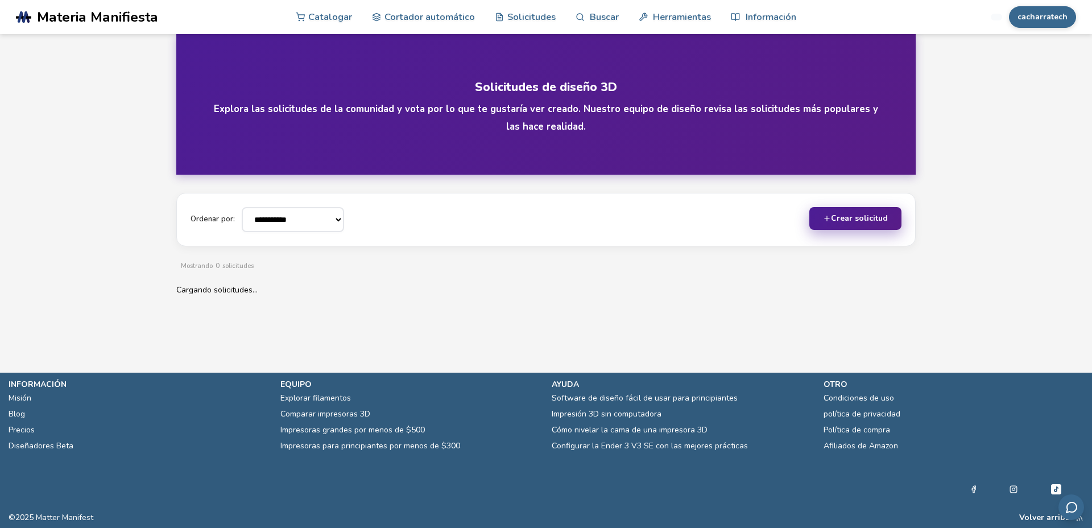
click at [831, 218] on icon at bounding box center [827, 218] width 8 height 8
